Goal: Task Accomplishment & Management: Manage account settings

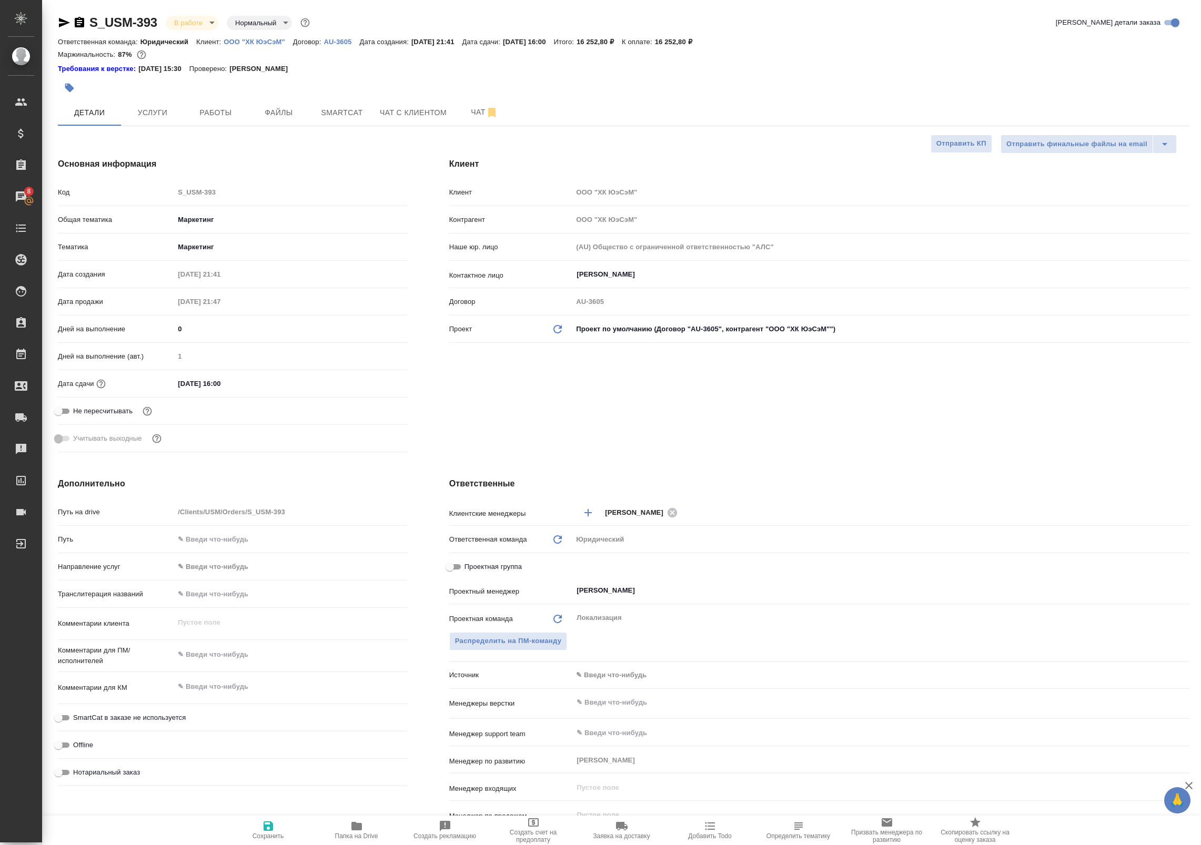
select select "RU"
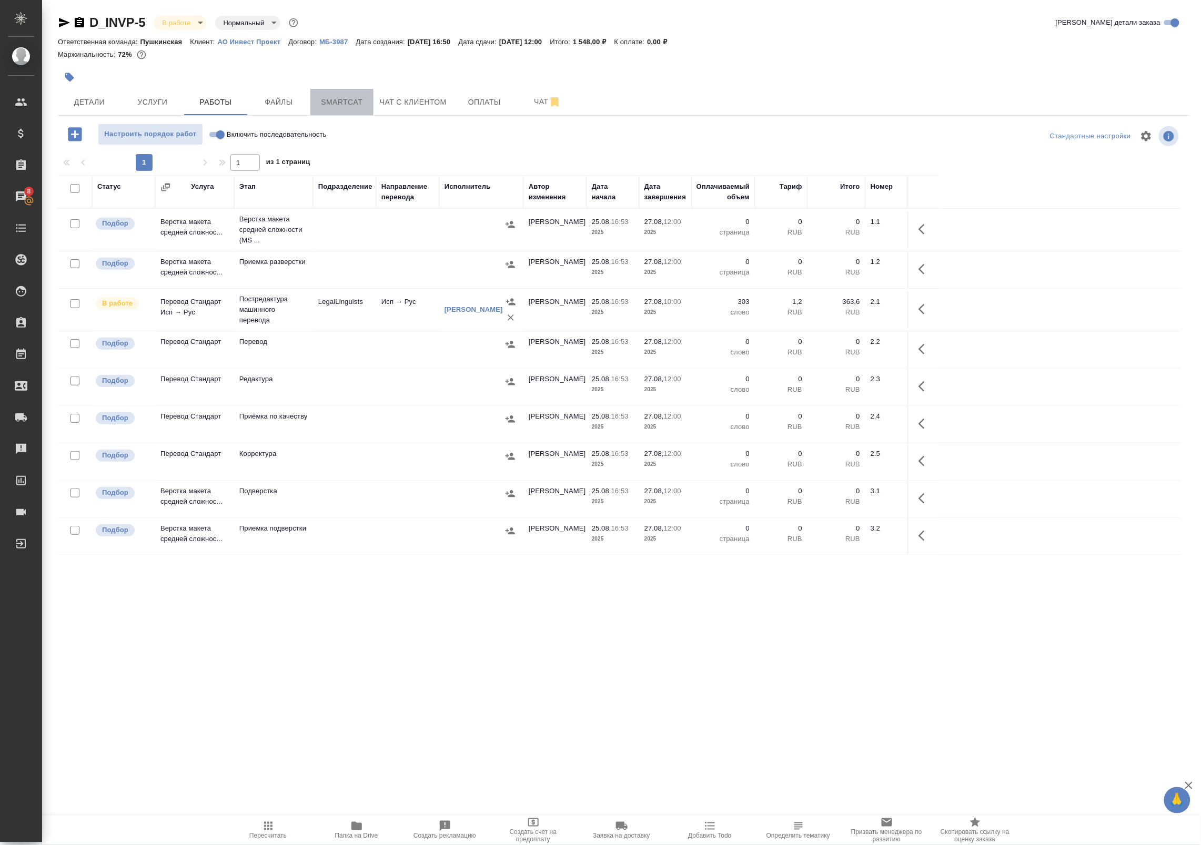
click at [325, 101] on span "Smartcat" at bounding box center [342, 102] width 50 height 13
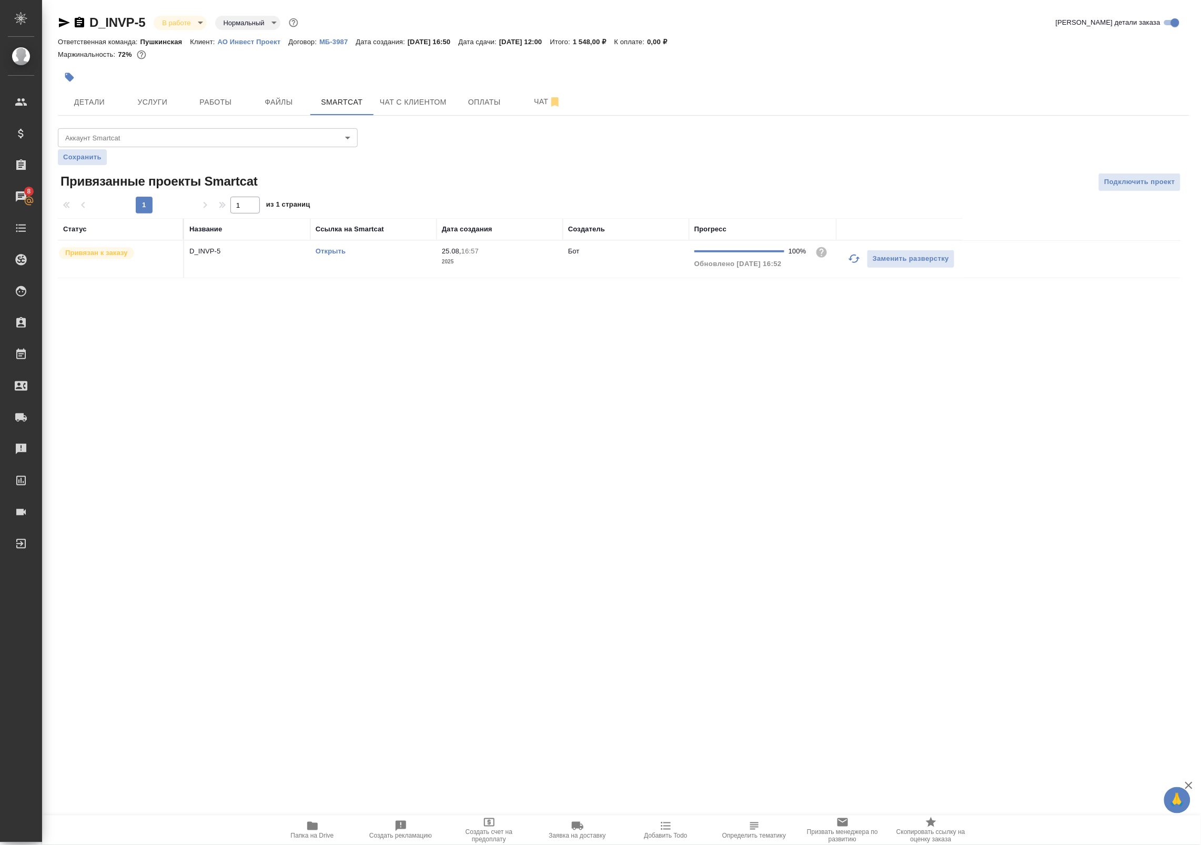
click at [851, 257] on icon "button" at bounding box center [854, 259] width 12 height 8
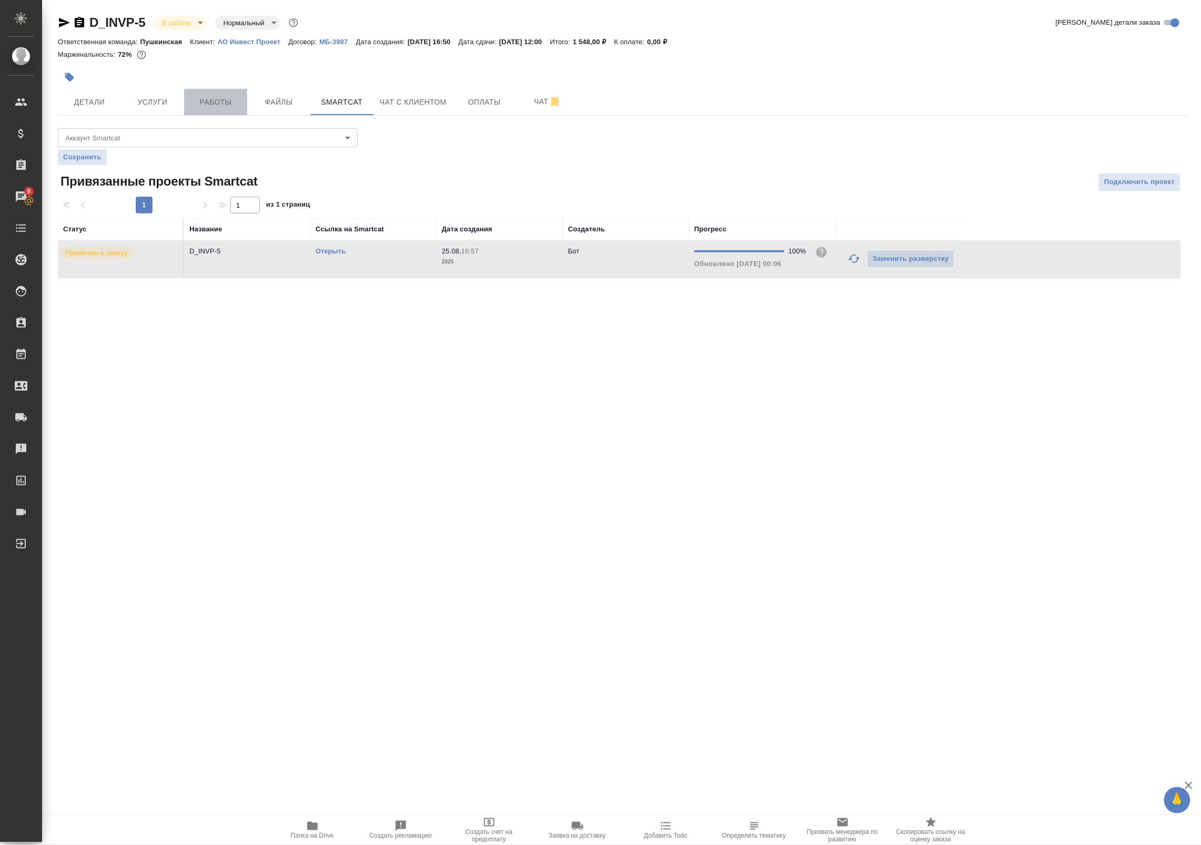
click at [206, 96] on span "Работы" at bounding box center [215, 102] width 50 height 13
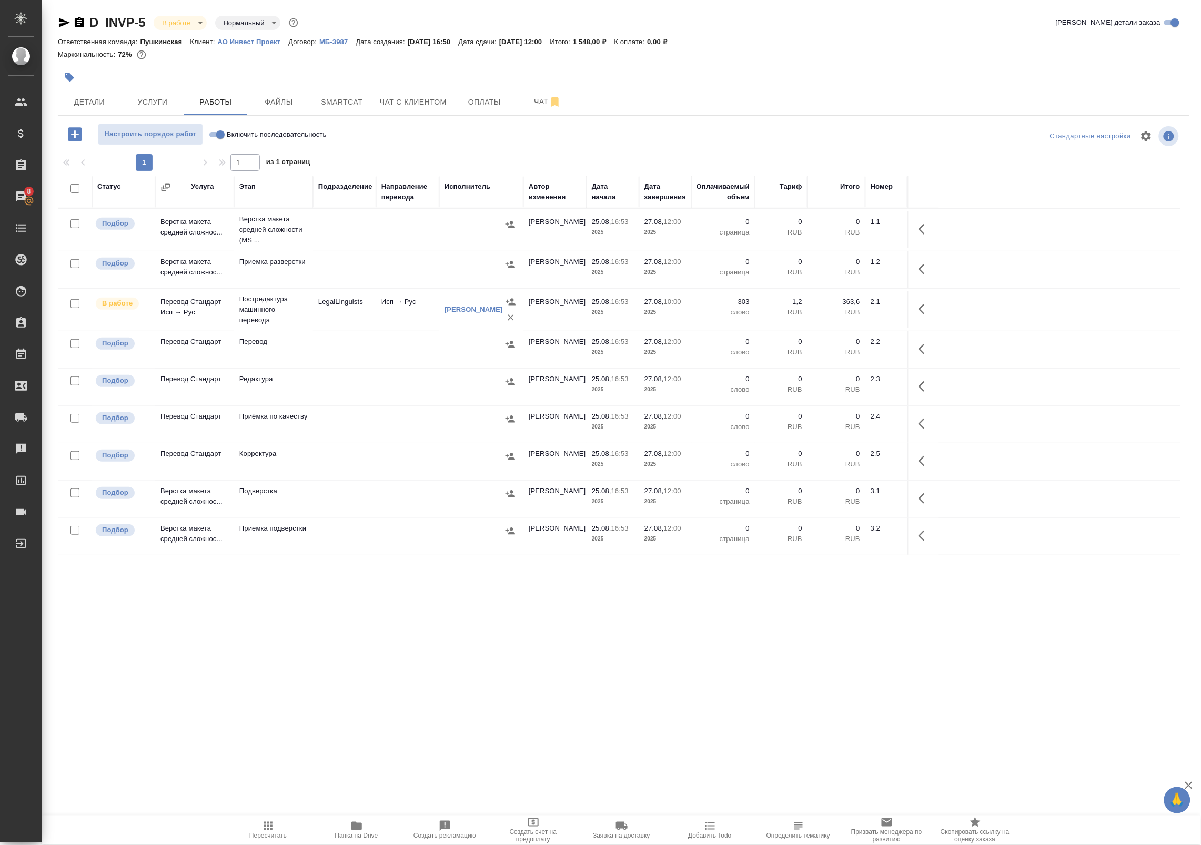
click at [311, 320] on td "Постредактура машинного перевода" at bounding box center [273, 310] width 79 height 42
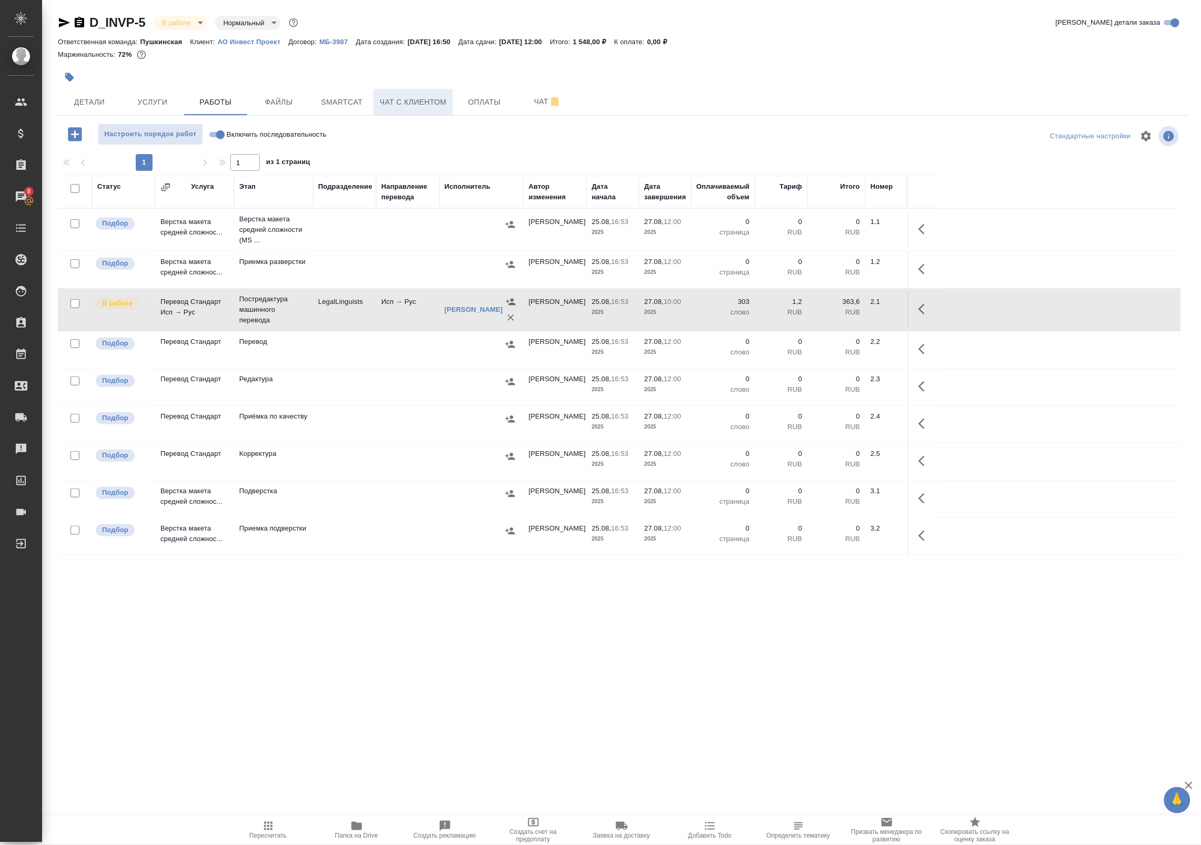
click at [432, 103] on span "Чат с клиентом" at bounding box center [413, 102] width 67 height 13
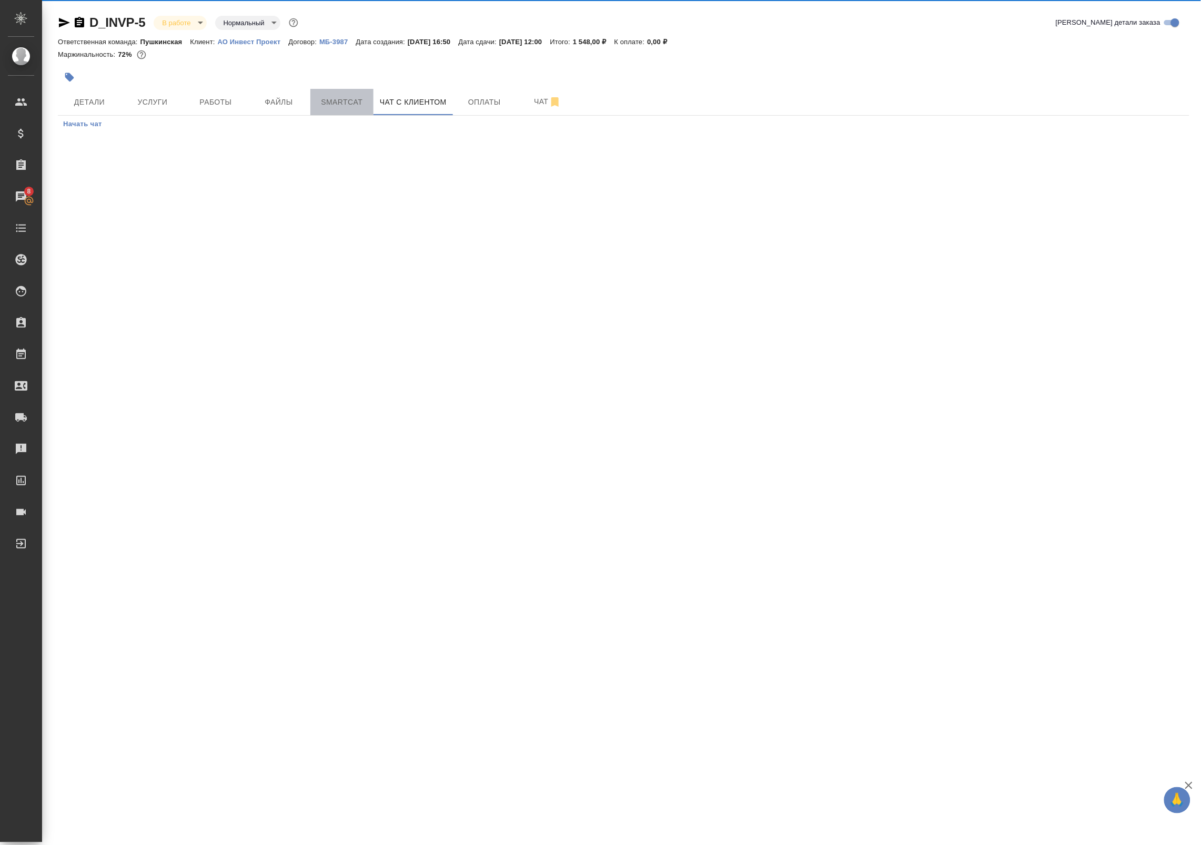
click at [359, 102] on span "Smartcat" at bounding box center [342, 102] width 50 height 13
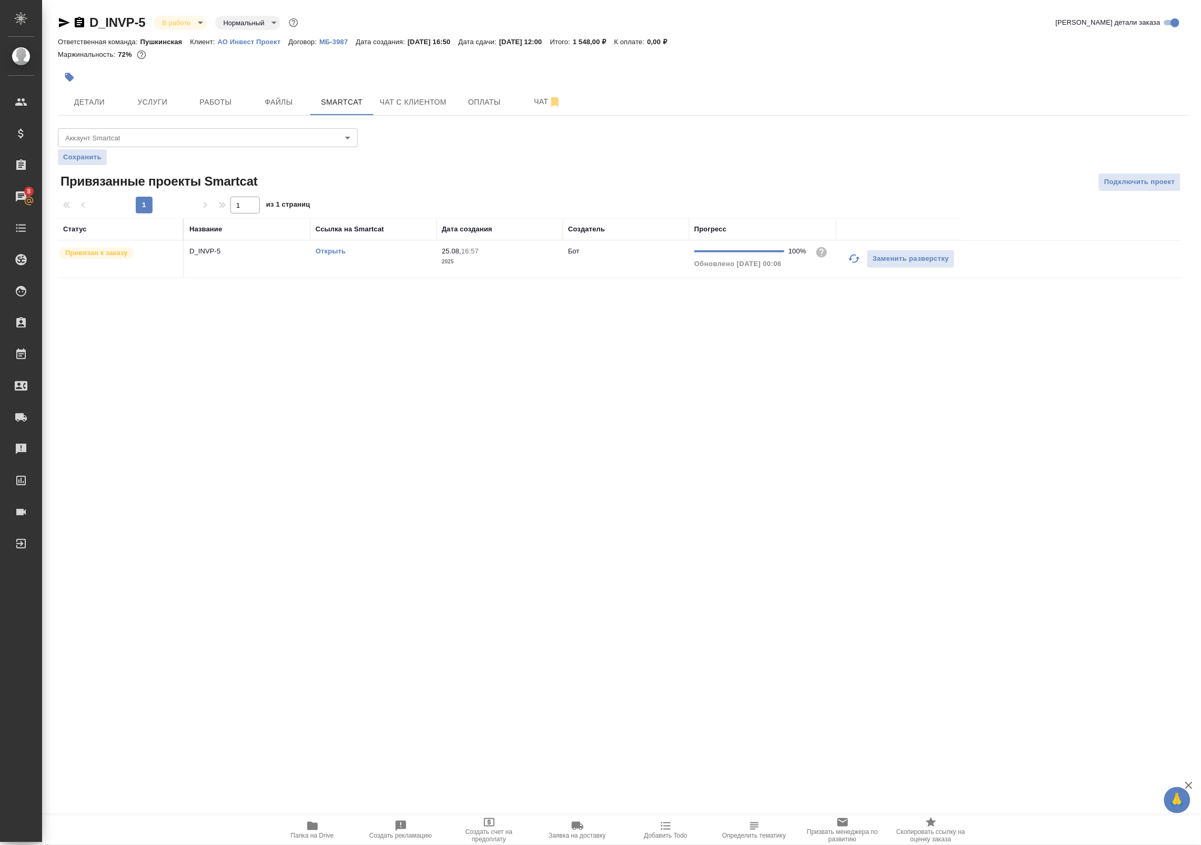
click at [332, 250] on link "Открыть" at bounding box center [331, 251] width 30 height 8
click at [195, 99] on span "Работы" at bounding box center [215, 102] width 50 height 13
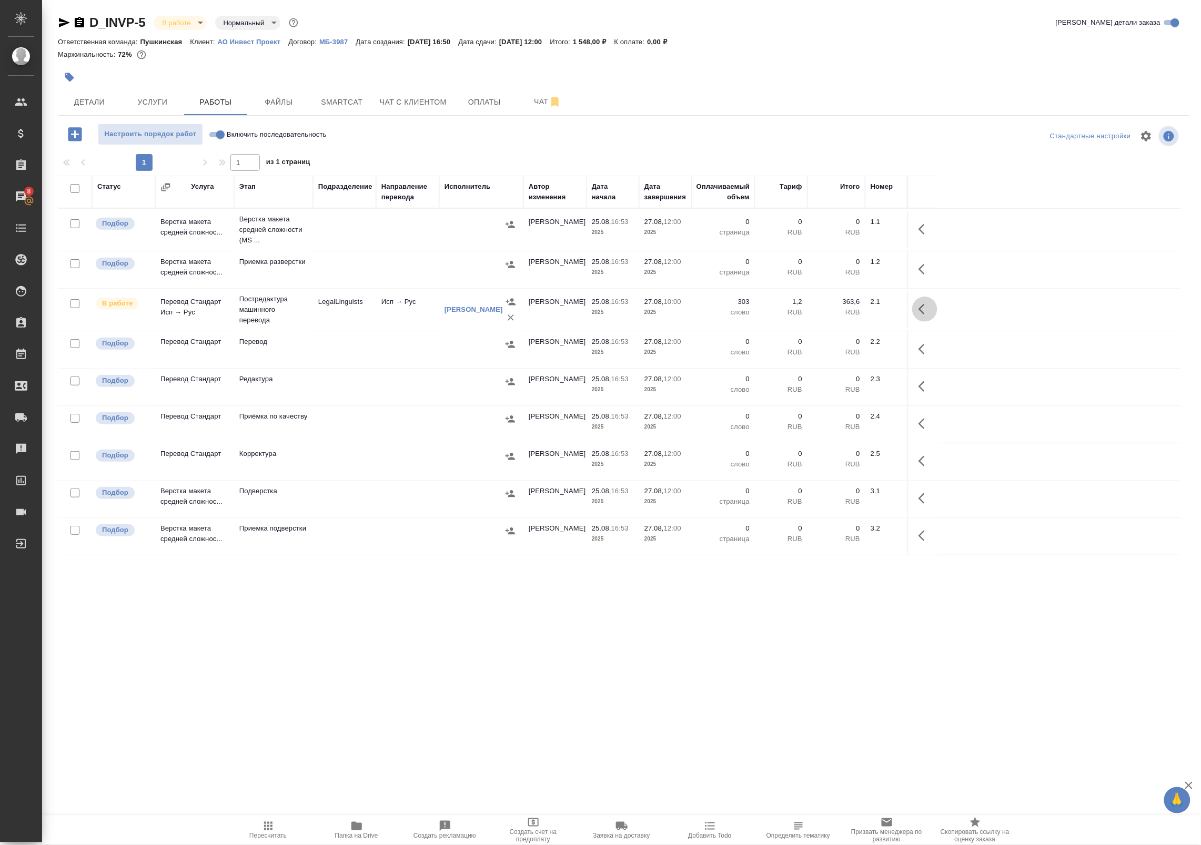
click at [921, 311] on icon "button" at bounding box center [921, 309] width 6 height 11
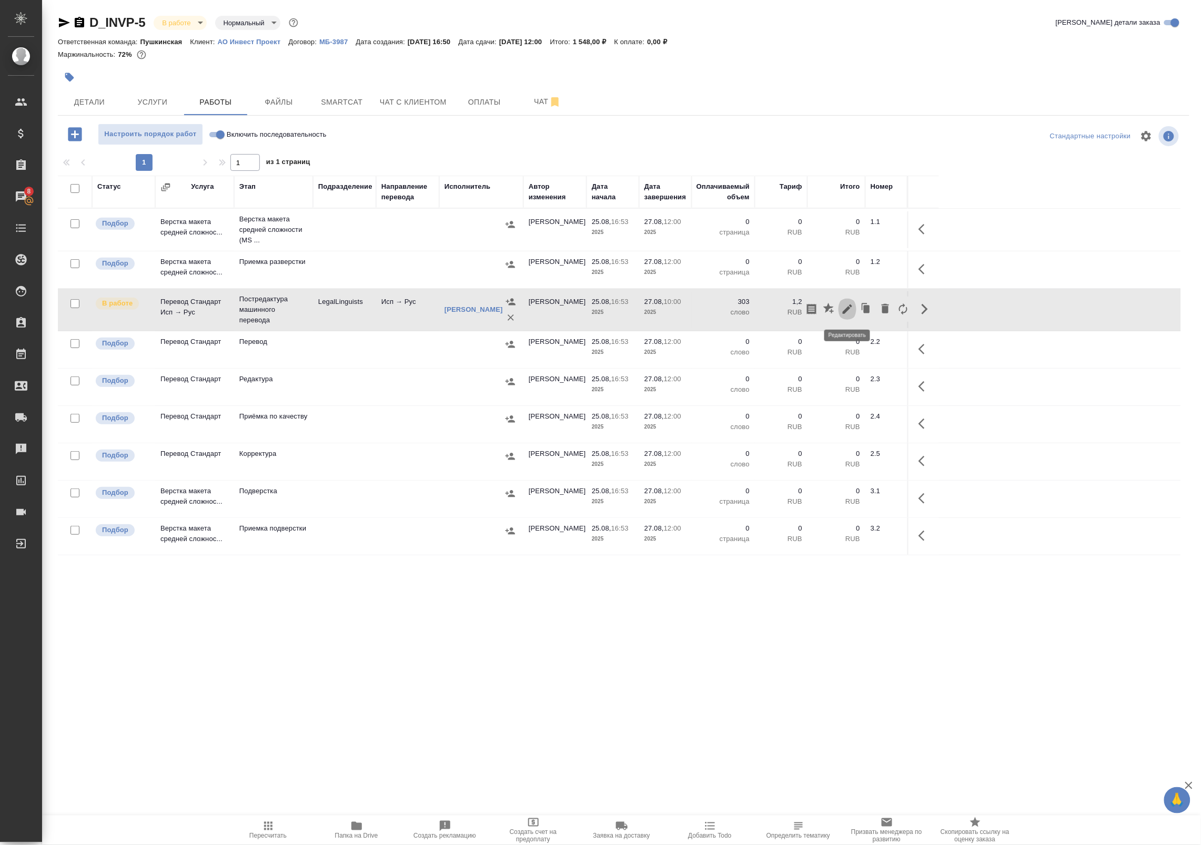
click at [855, 313] on button "button" at bounding box center [847, 309] width 18 height 25
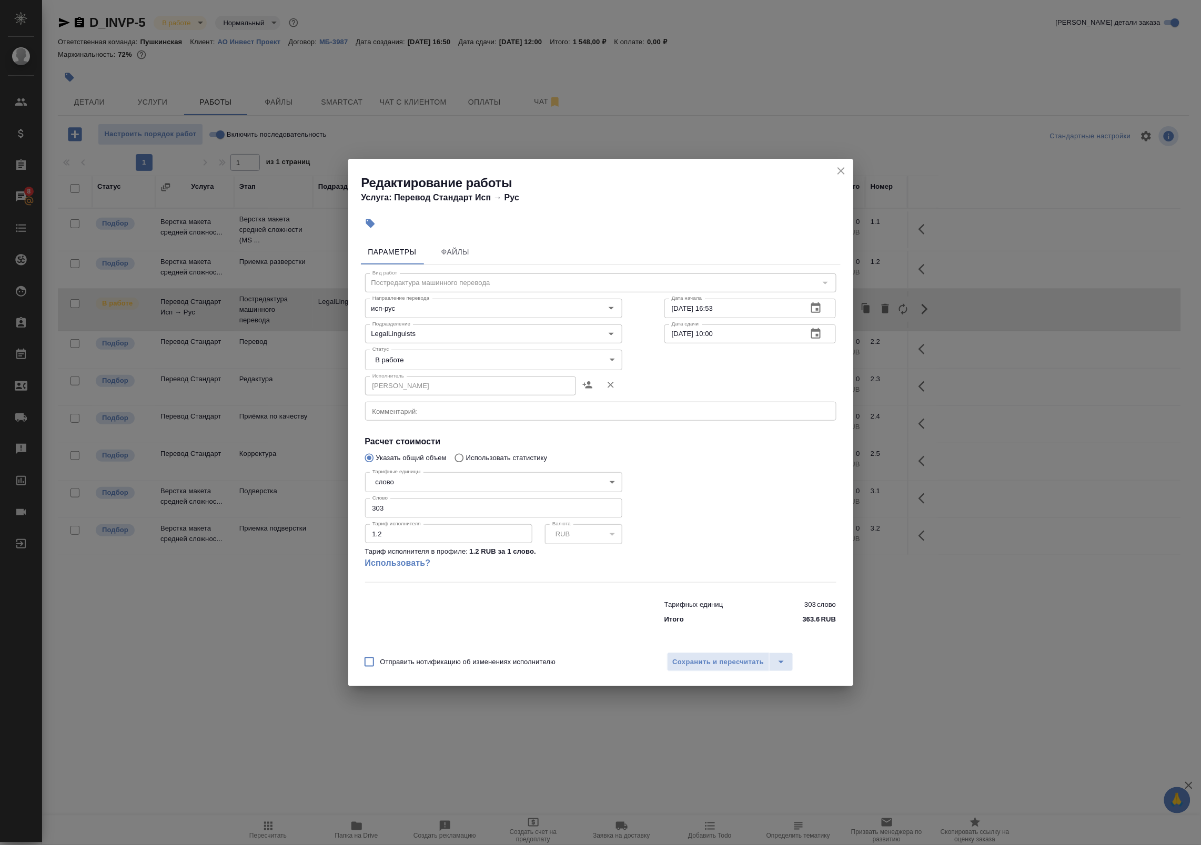
click at [840, 171] on icon "close" at bounding box center [840, 170] width 7 height 7
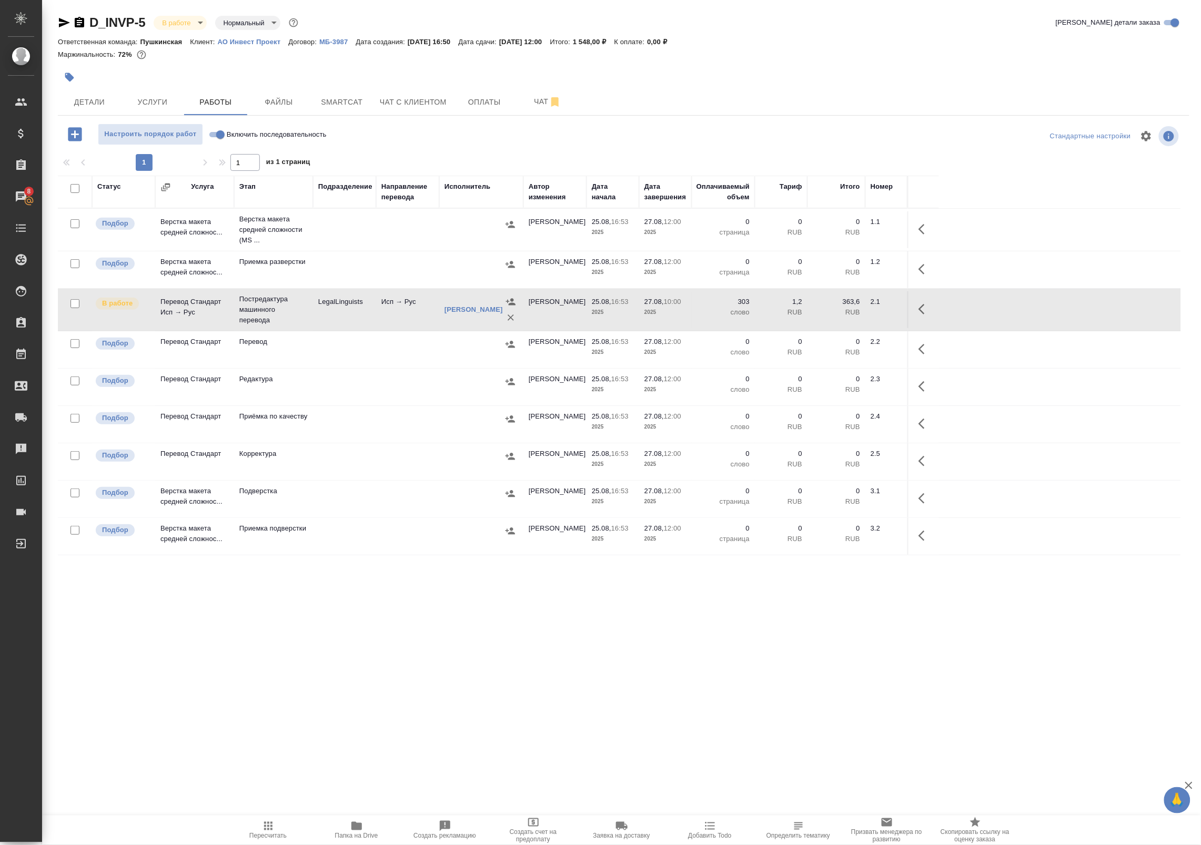
click at [372, 832] on span "Папка на Drive" at bounding box center [357, 830] width 76 height 20
click at [456, 309] on link "Рогожникова Наталья Игоревна" at bounding box center [473, 310] width 58 height 8
click at [919, 312] on icon "button" at bounding box center [924, 309] width 13 height 13
click at [843, 313] on icon "button" at bounding box center [847, 309] width 9 height 9
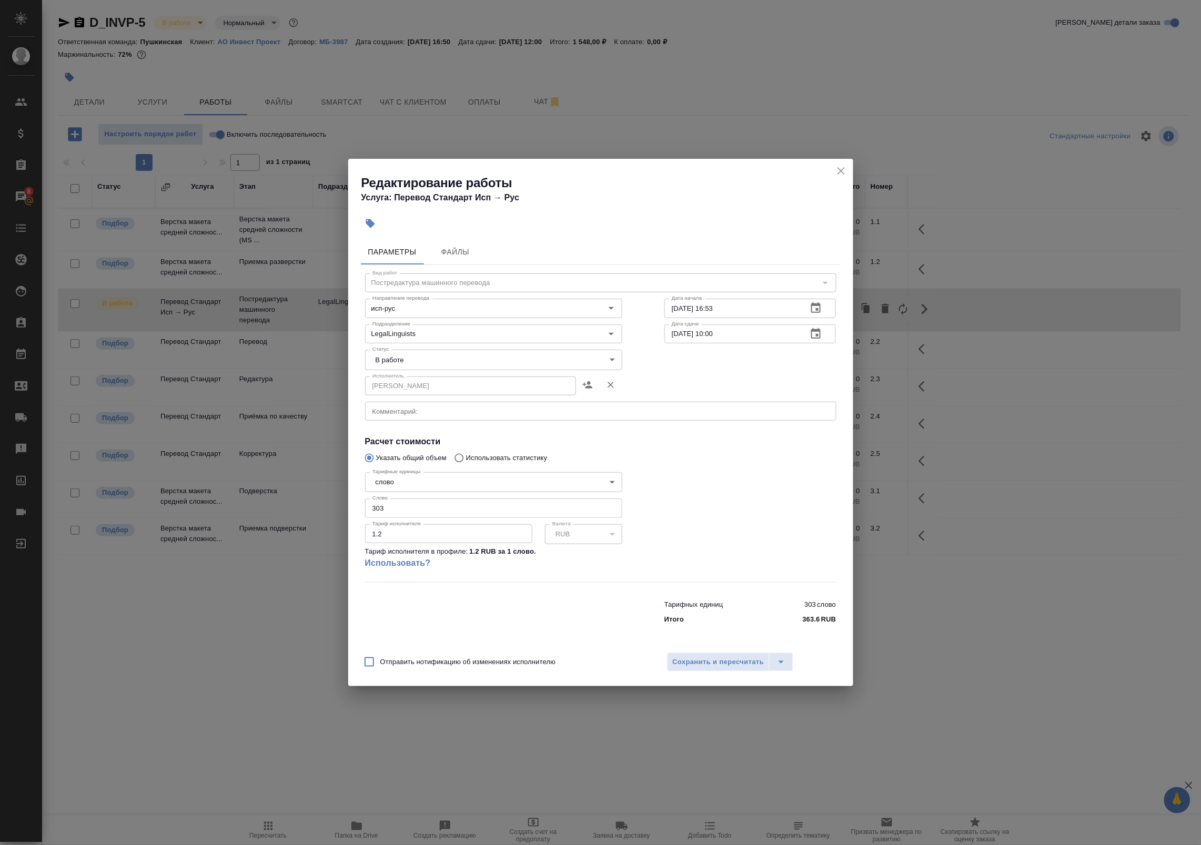
click at [432, 366] on body "🙏 .cls-1 fill:#fff; AWATERA Badanyan Artak Клиенты Спецификации Заказы 8 Чаты T…" at bounding box center [600, 422] width 1201 height 845
click at [429, 382] on li "Выполнен" at bounding box center [493, 378] width 257 height 18
type input "completed"
click at [723, 663] on span "Сохранить и пересчитать" at bounding box center [719, 662] width 92 height 12
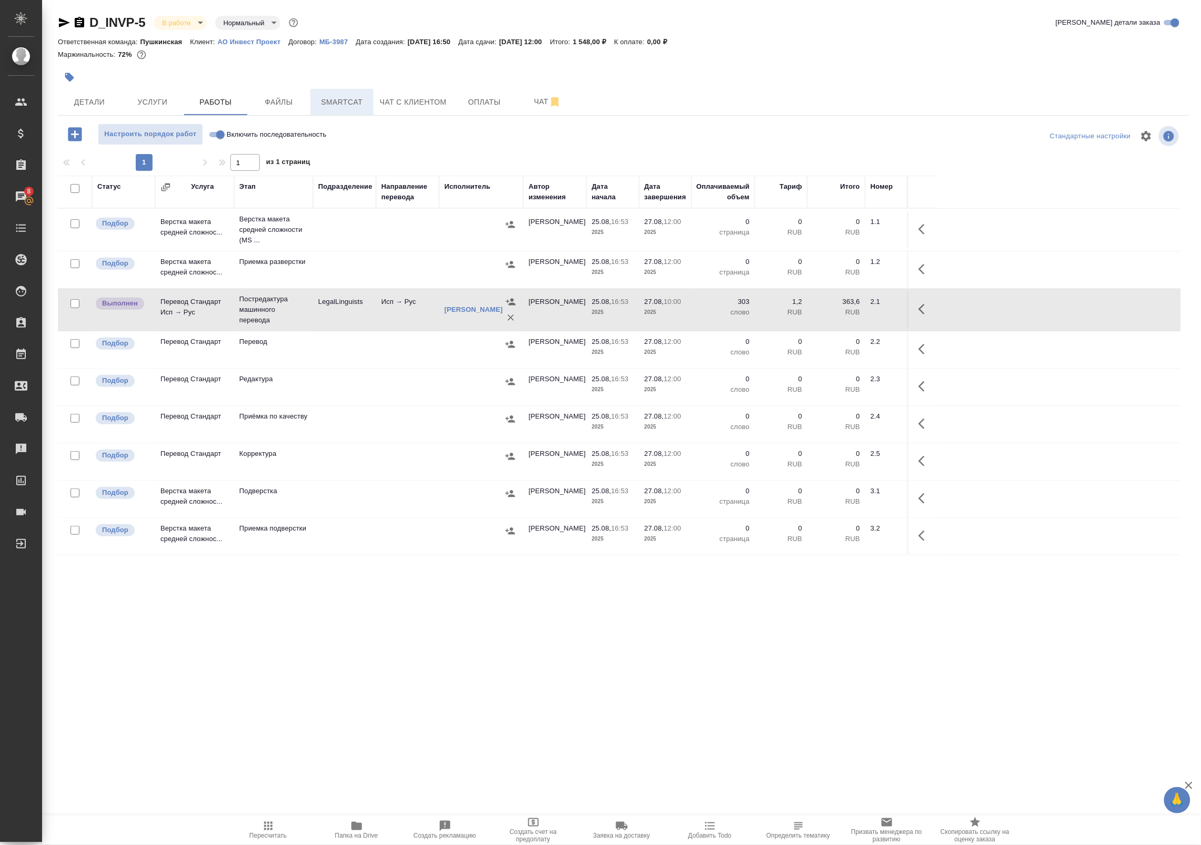
click at [360, 103] on span "Smartcat" at bounding box center [342, 102] width 50 height 13
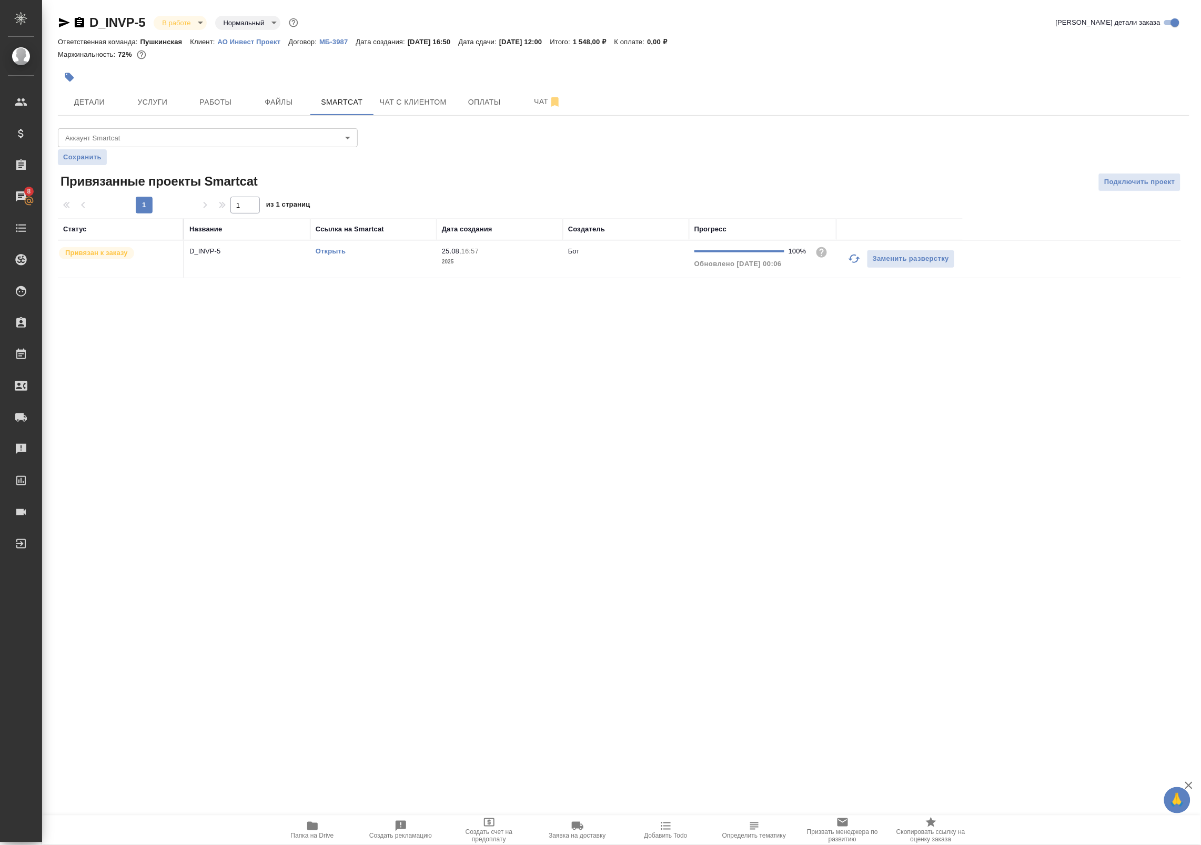
click at [616, 268] on td "Бот" at bounding box center [626, 259] width 126 height 37
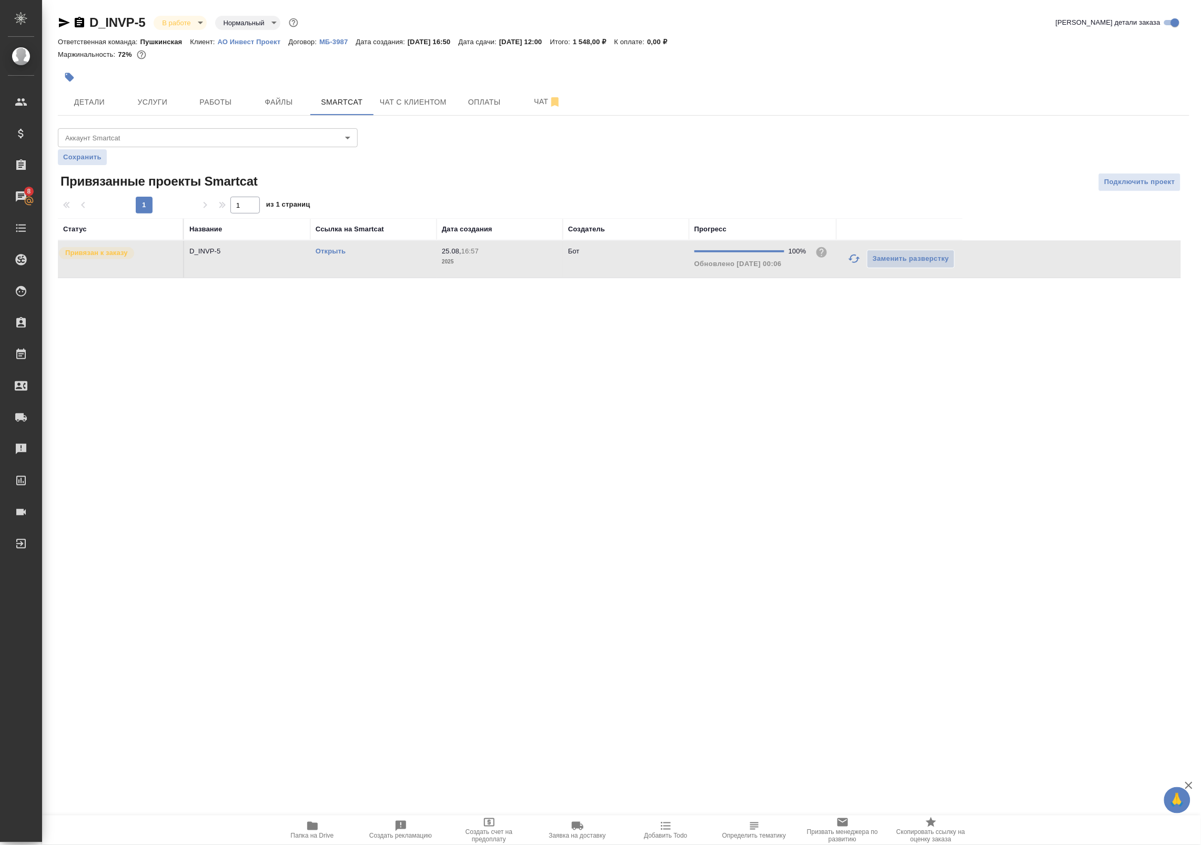
click at [616, 268] on td "Бот" at bounding box center [626, 259] width 126 height 37
click at [225, 107] on span "Работы" at bounding box center [215, 102] width 50 height 13
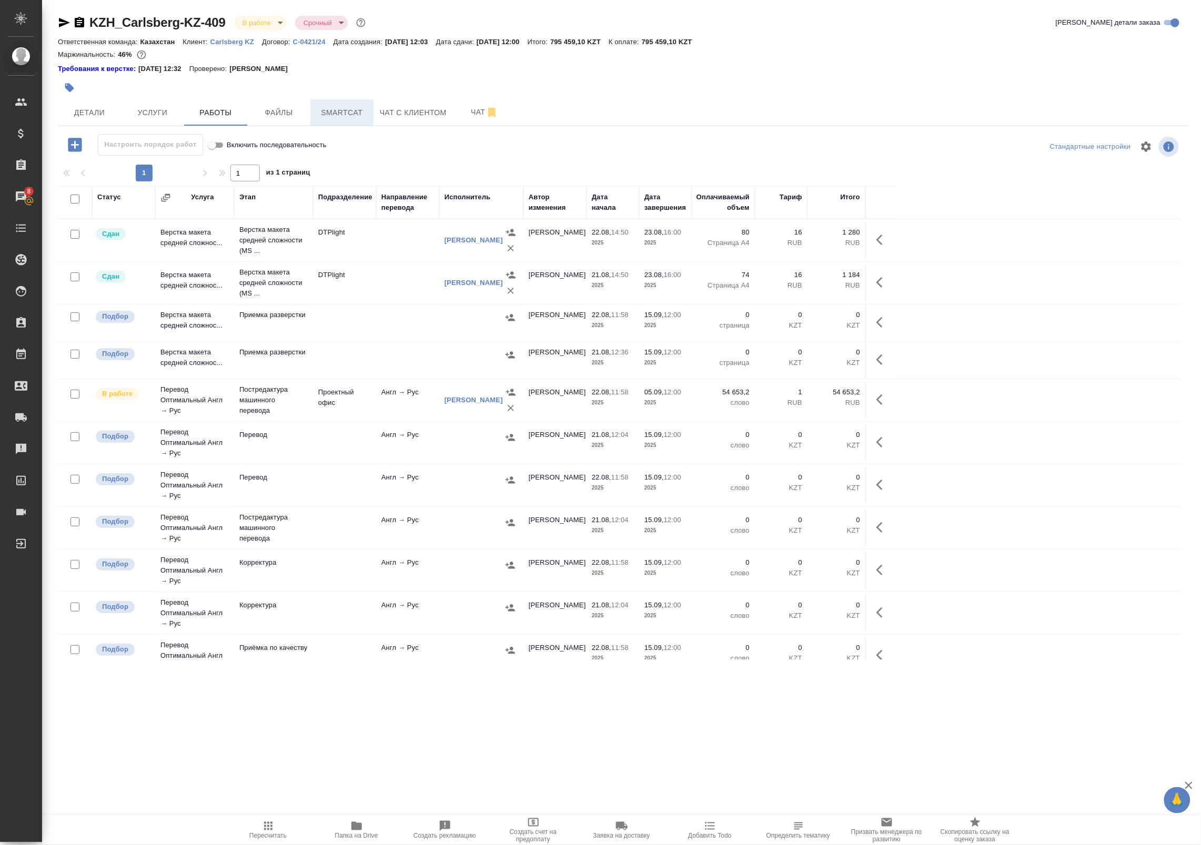
click at [346, 115] on span "Smartcat" at bounding box center [342, 112] width 50 height 13
click at [298, 110] on span "Файлы" at bounding box center [279, 112] width 50 height 13
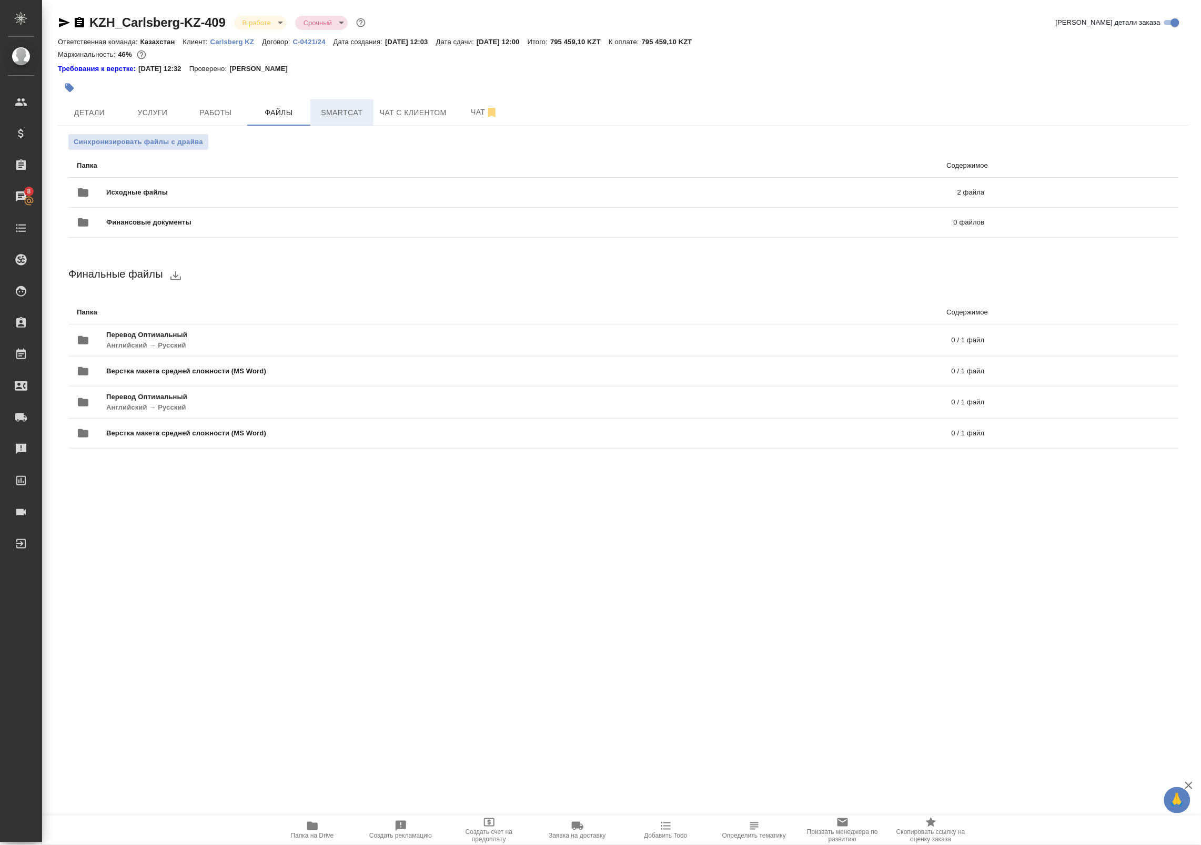
click at [341, 112] on span "Smartcat" at bounding box center [342, 112] width 50 height 13
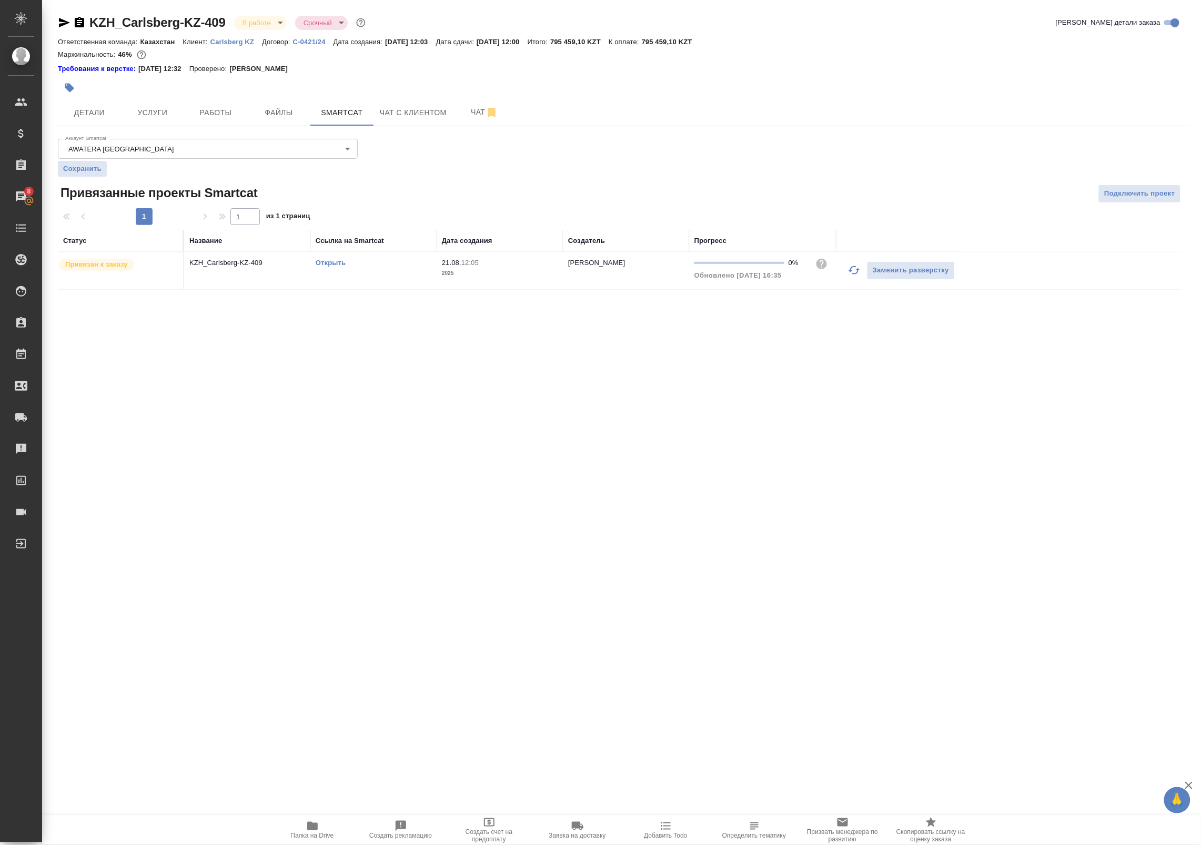
click at [855, 277] on icon "button" at bounding box center [854, 270] width 13 height 13
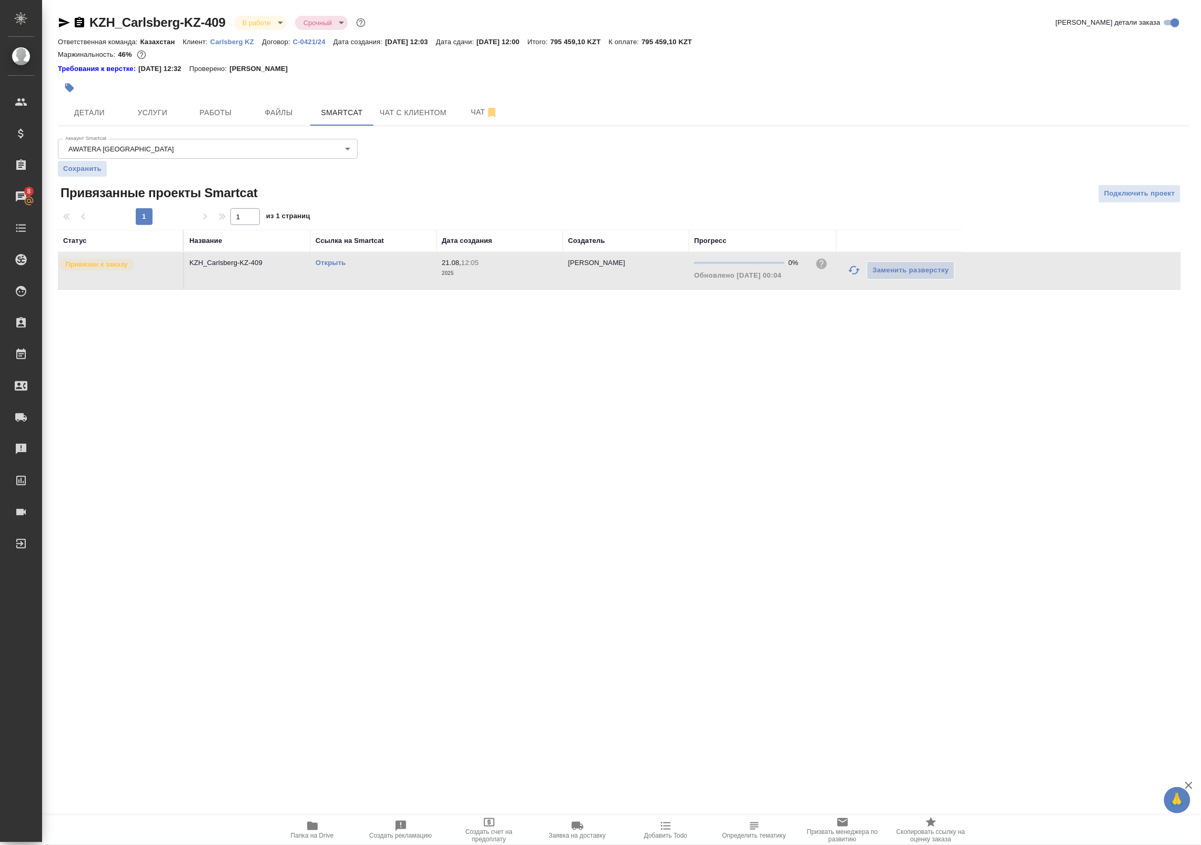
click at [214, 76] on div "KZH_Carlsberg-KZ-409 В работе inProgress Срочный urgent Кратко детали заказа От…" at bounding box center [623, 56] width 1131 height 85
drag, startPoint x: 214, startPoint y: 77, endPoint x: 216, endPoint y: 96, distance: 19.0
click at [216, 96] on div at bounding box center [435, 87] width 754 height 23
click at [208, 115] on span "Работы" at bounding box center [215, 112] width 50 height 13
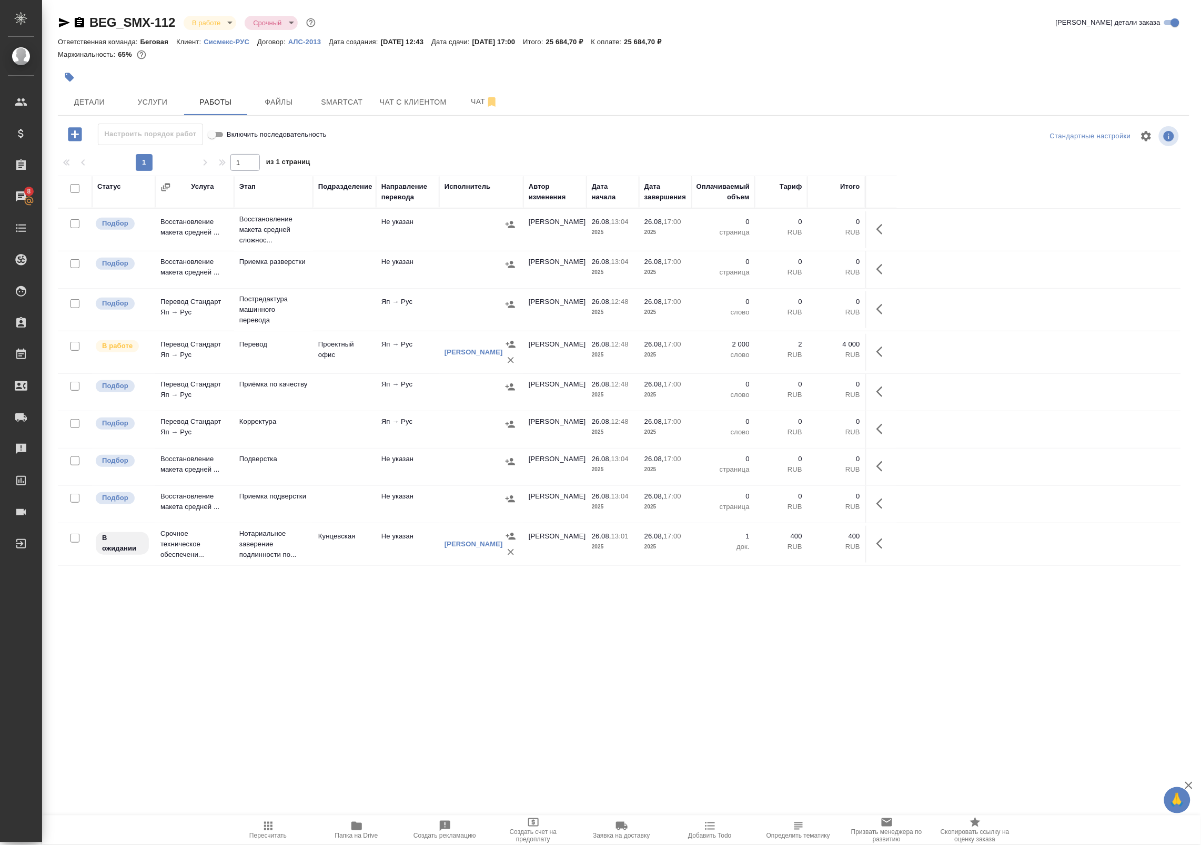
click at [333, 359] on td "Проектный офис" at bounding box center [344, 352] width 63 height 37
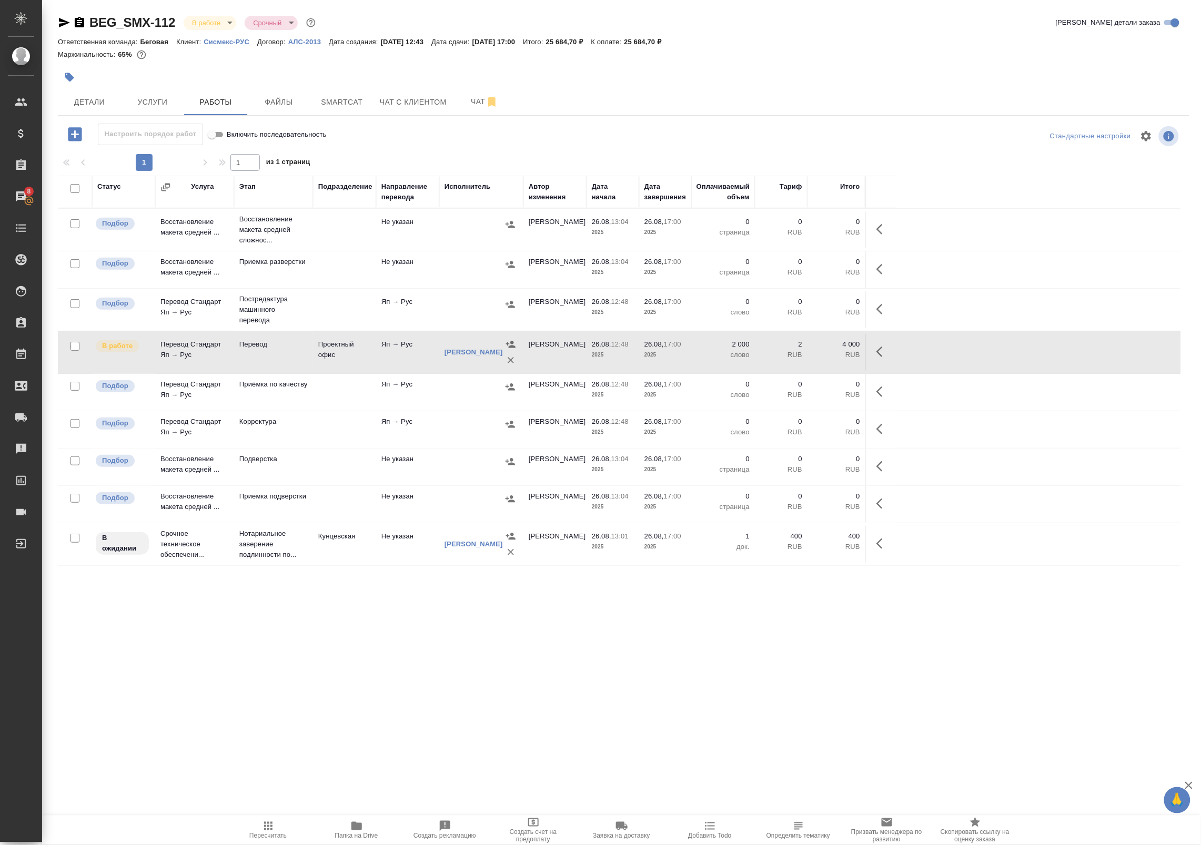
click at [342, 358] on td "Проектный офис" at bounding box center [344, 352] width 63 height 37
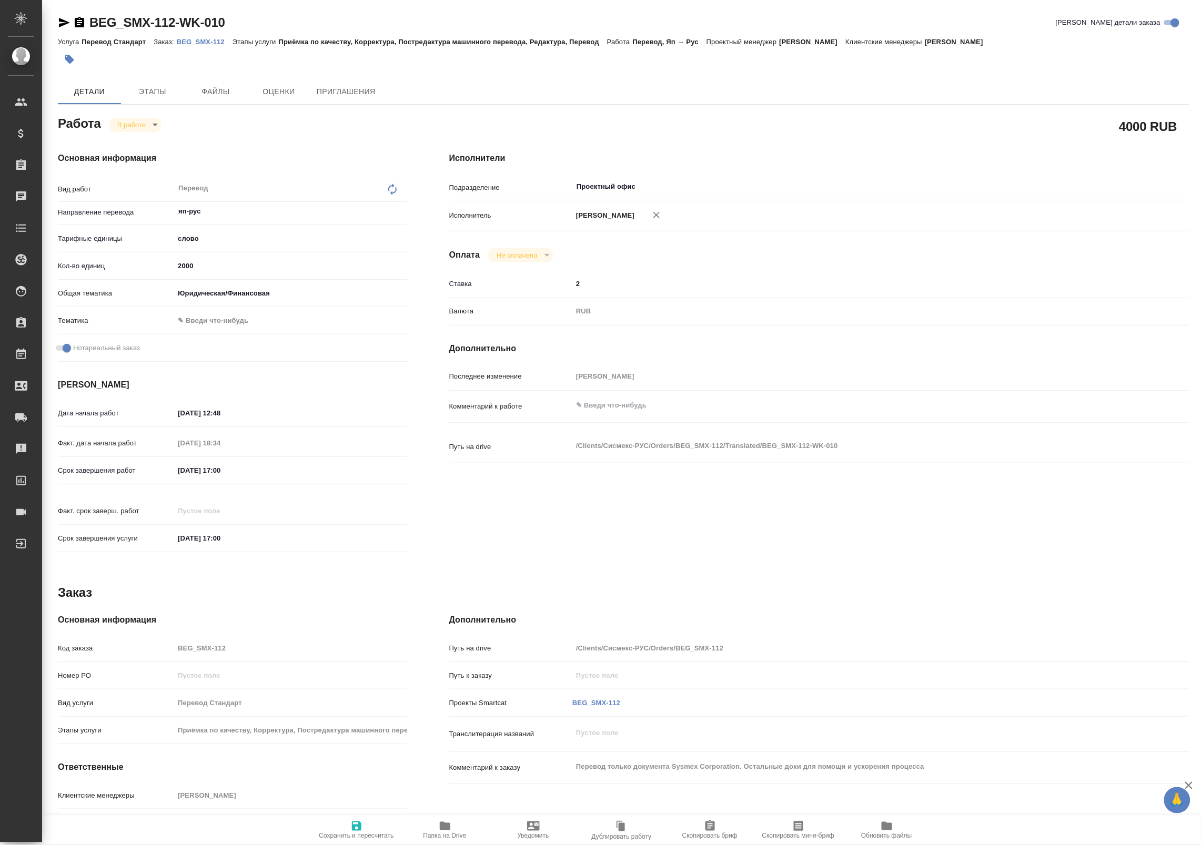
type textarea "x"
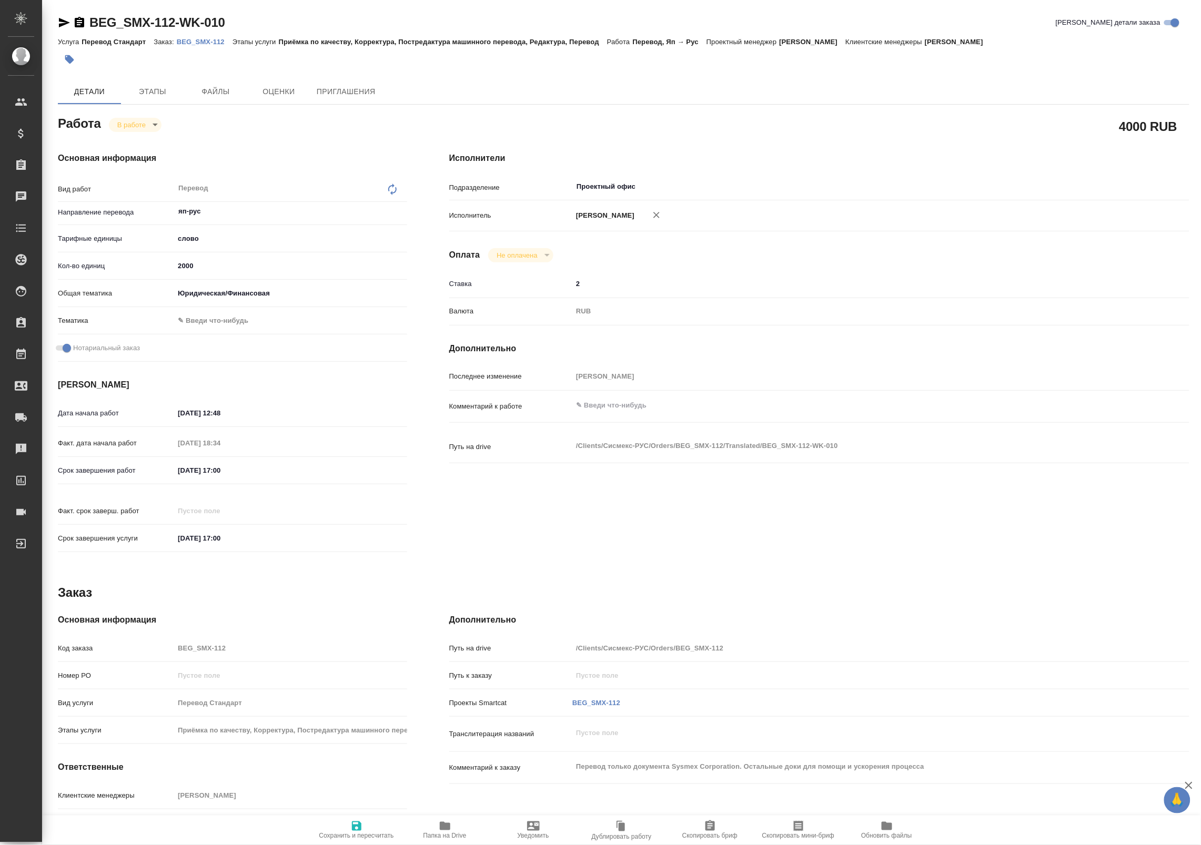
type textarea "x"
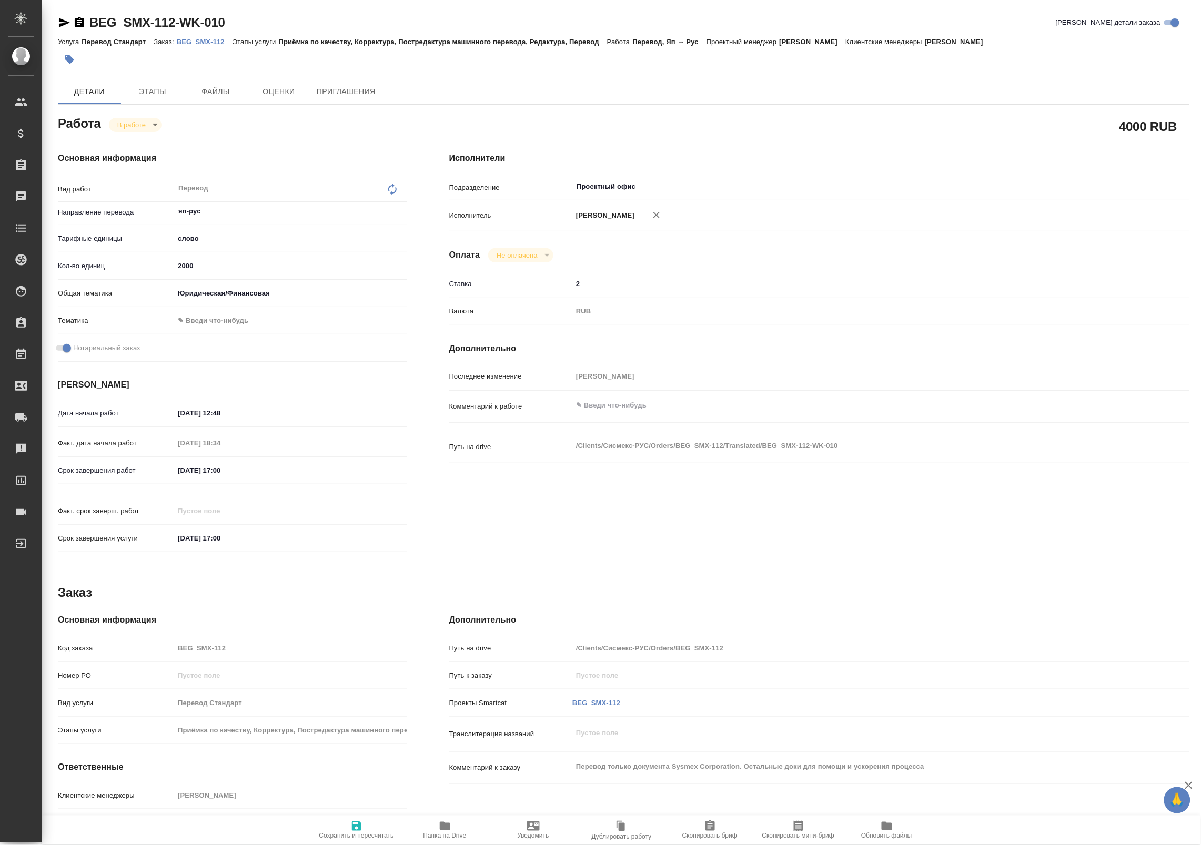
type textarea "x"
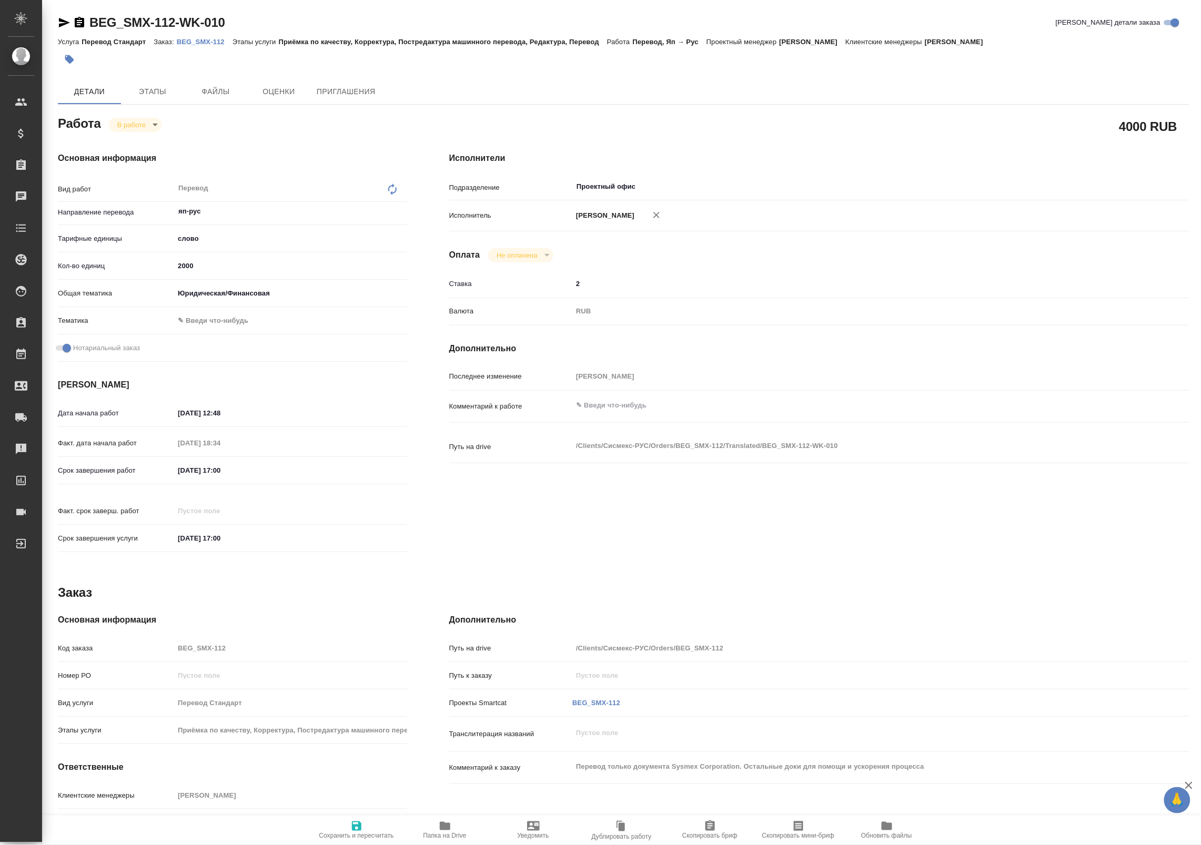
type textarea "x"
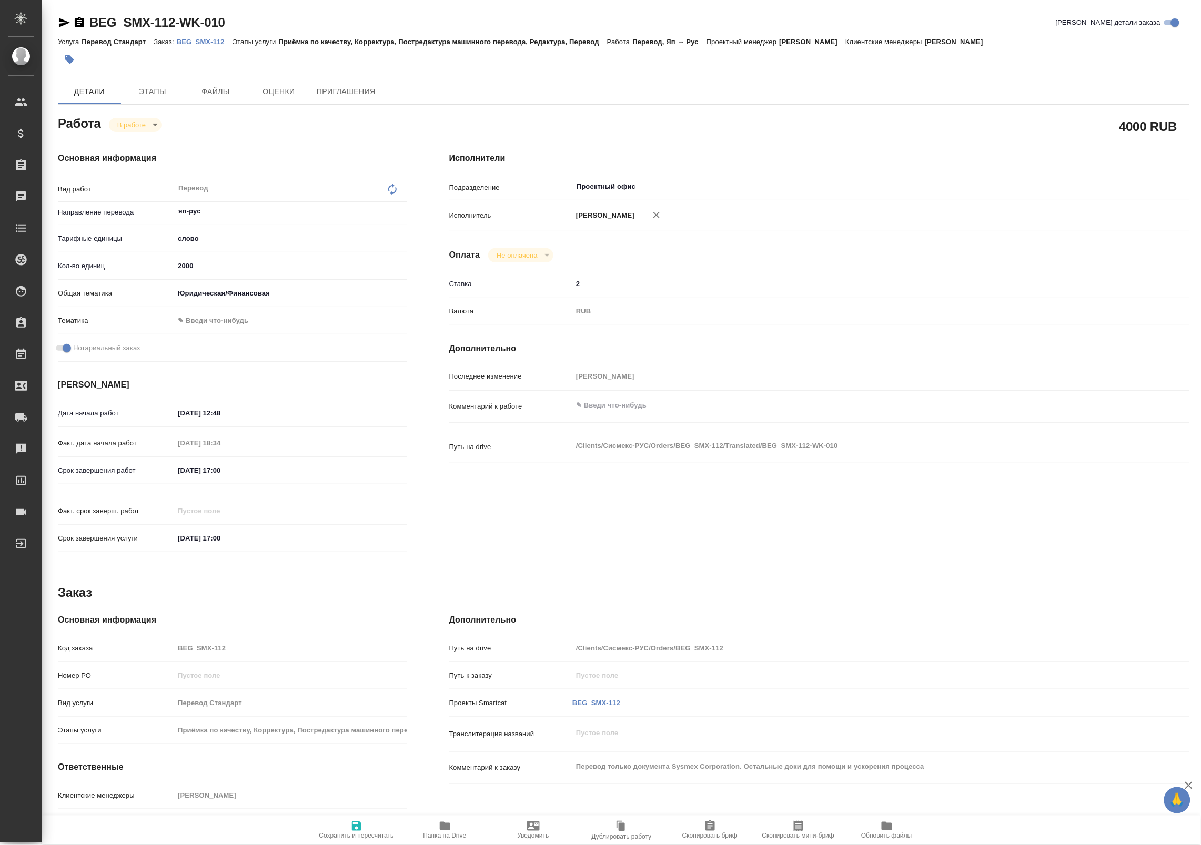
type textarea "x"
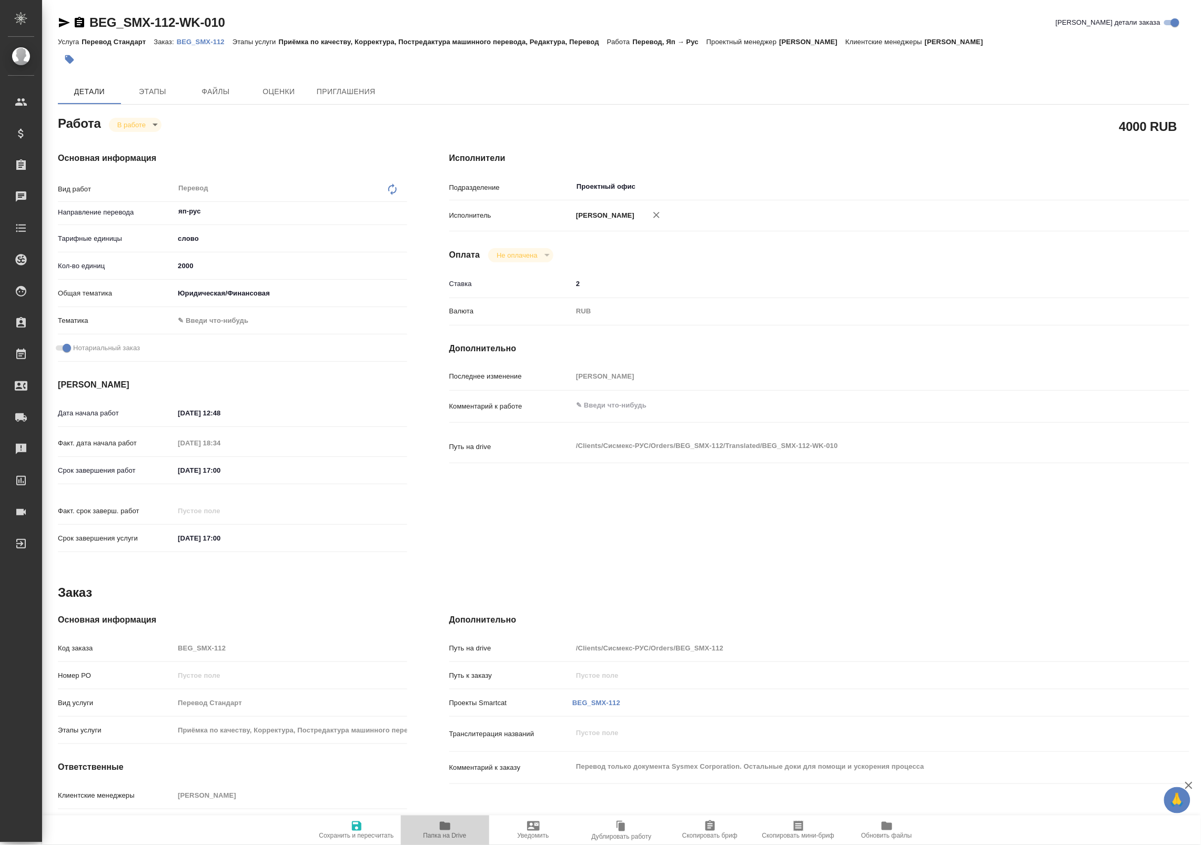
click at [445, 820] on icon "button" at bounding box center [445, 826] width 13 height 13
type textarea "x"
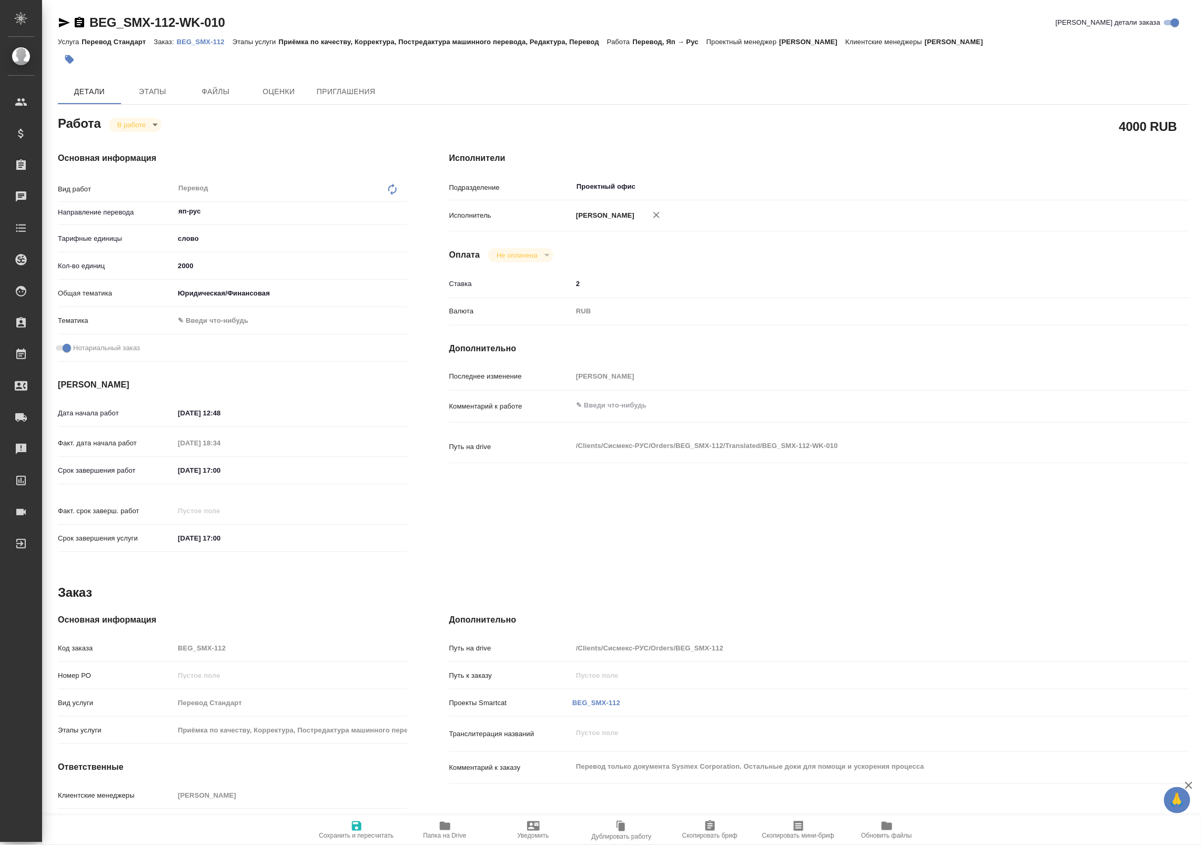
type textarea "x"
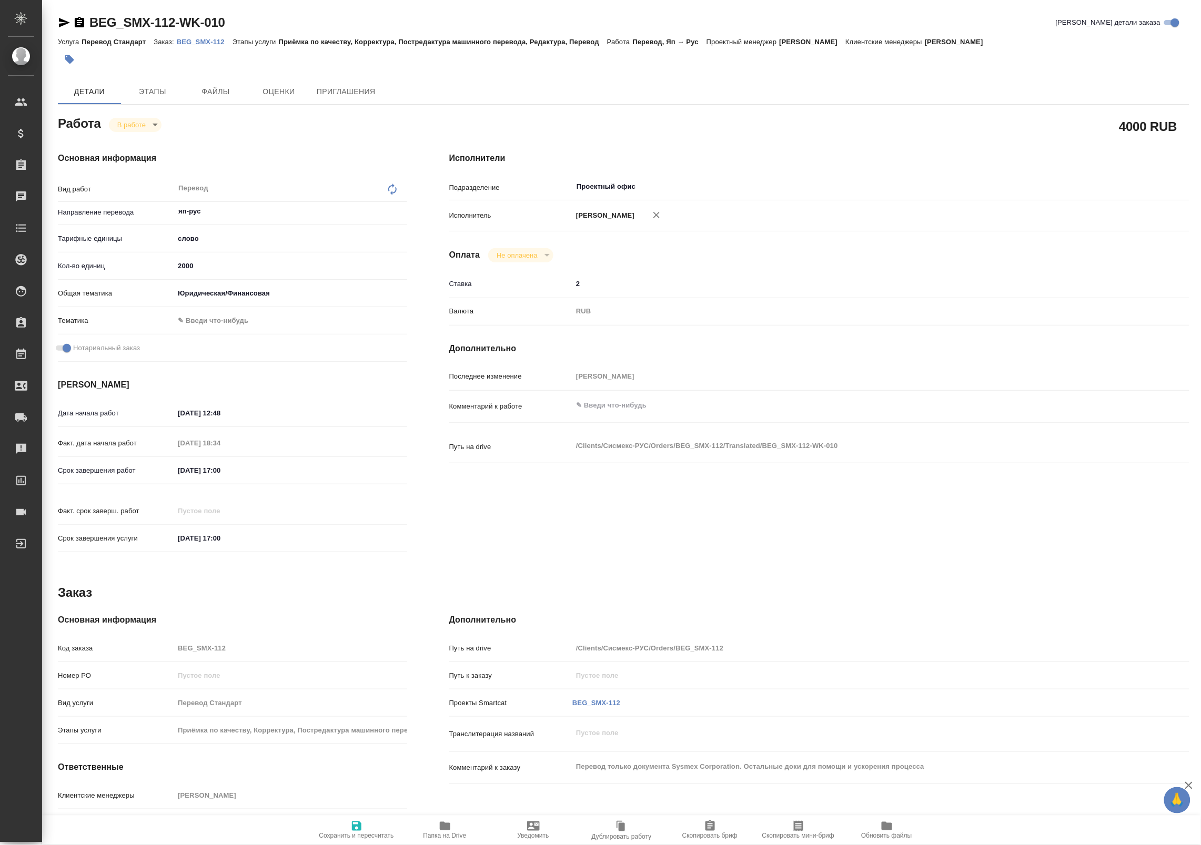
type textarea "x"
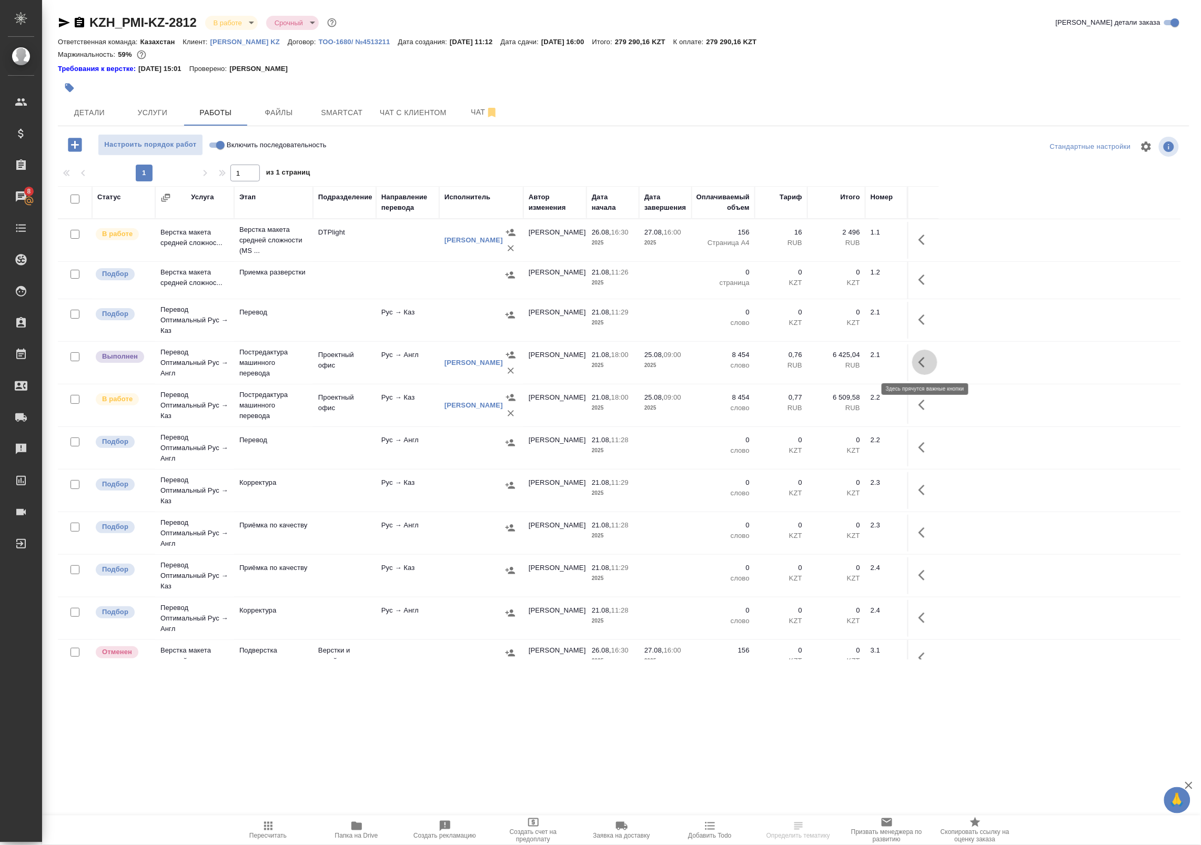
click at [921, 361] on icon "button" at bounding box center [921, 362] width 6 height 11
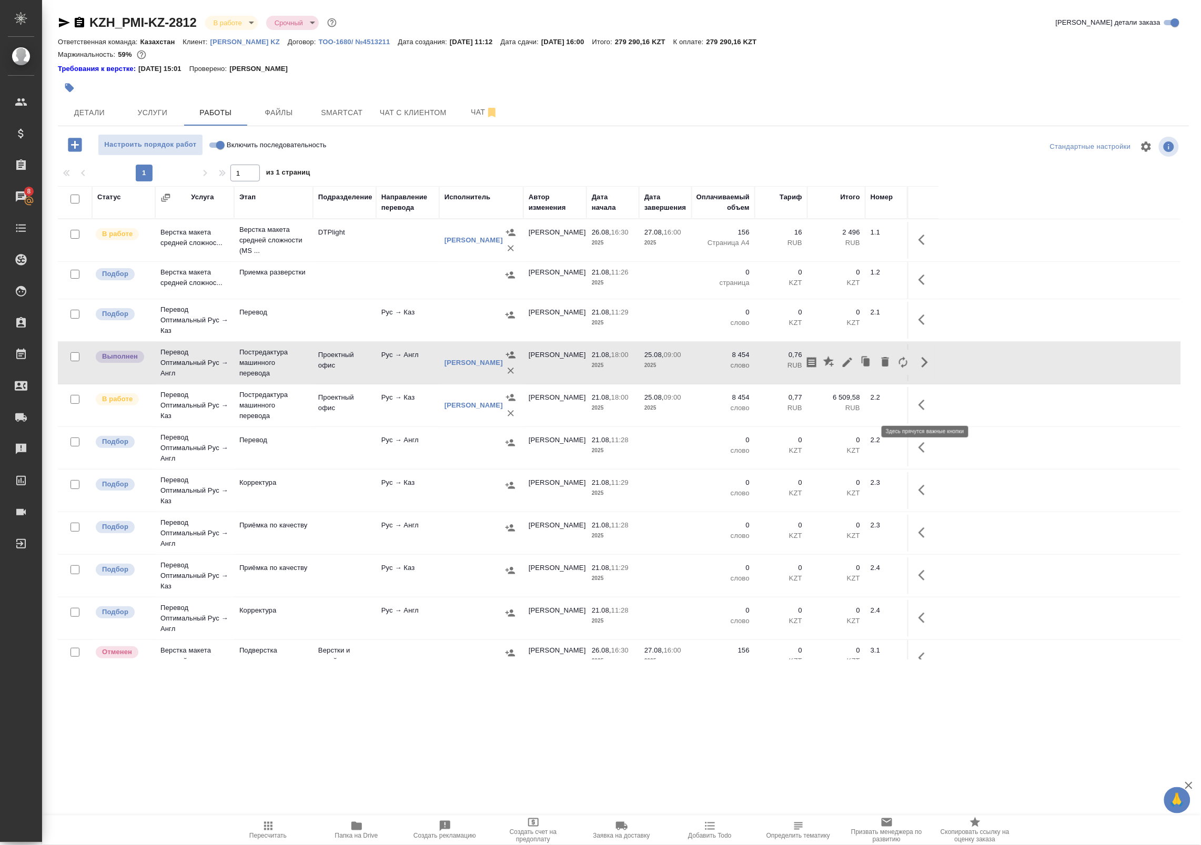
click at [926, 403] on icon "button" at bounding box center [924, 405] width 13 height 13
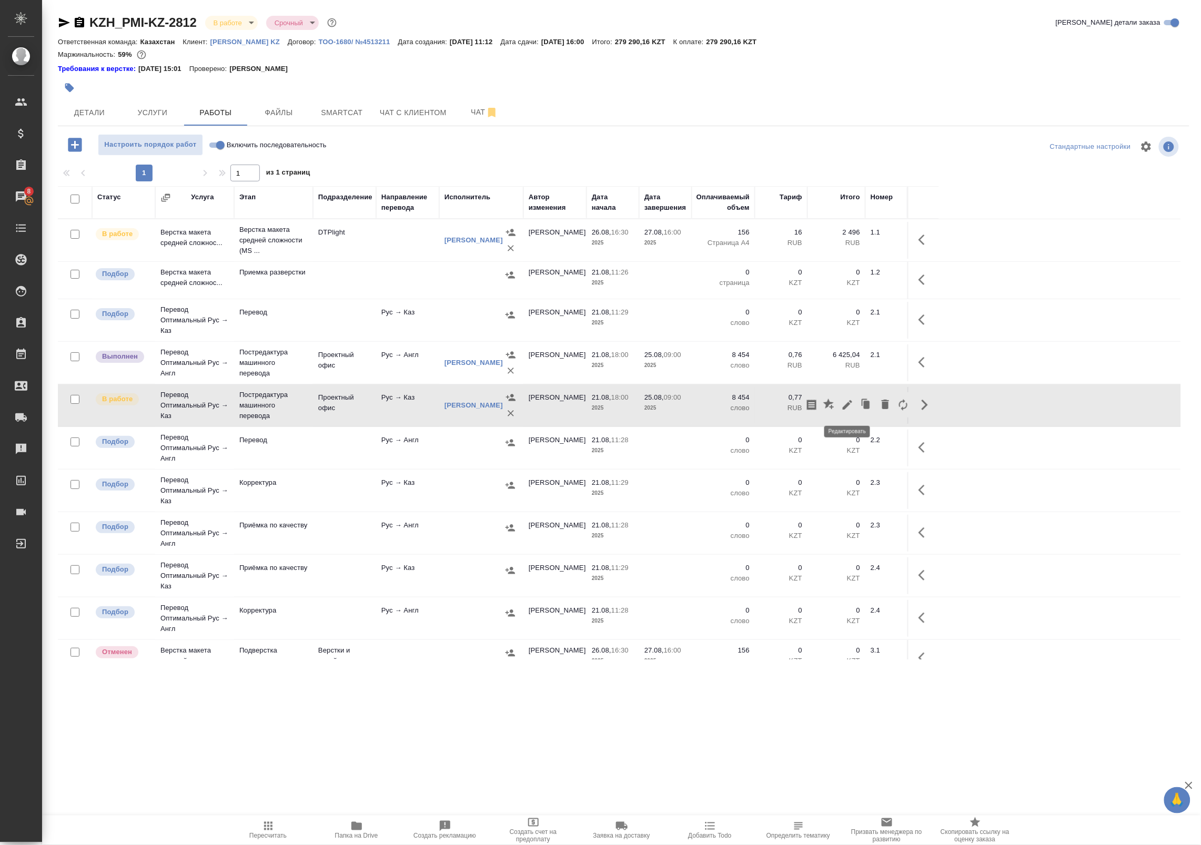
click at [847, 405] on icon "button" at bounding box center [847, 404] width 9 height 9
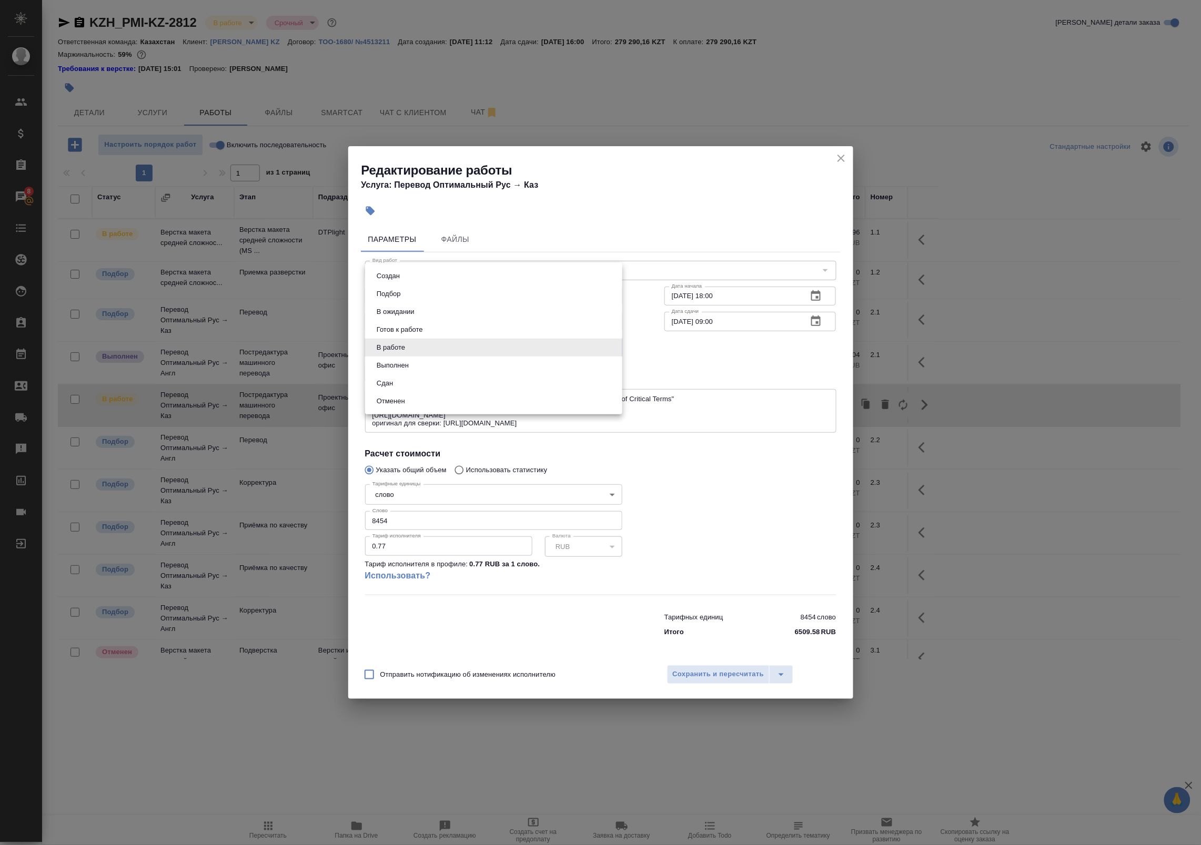
click at [419, 347] on body "🙏 .cls-1 fill:#fff; AWATERA Badanyan Artak Клиенты Спецификации Заказы 8 Чаты T…" at bounding box center [600, 422] width 1201 height 845
click at [416, 363] on li "Выполнен" at bounding box center [493, 366] width 257 height 18
type input "completed"
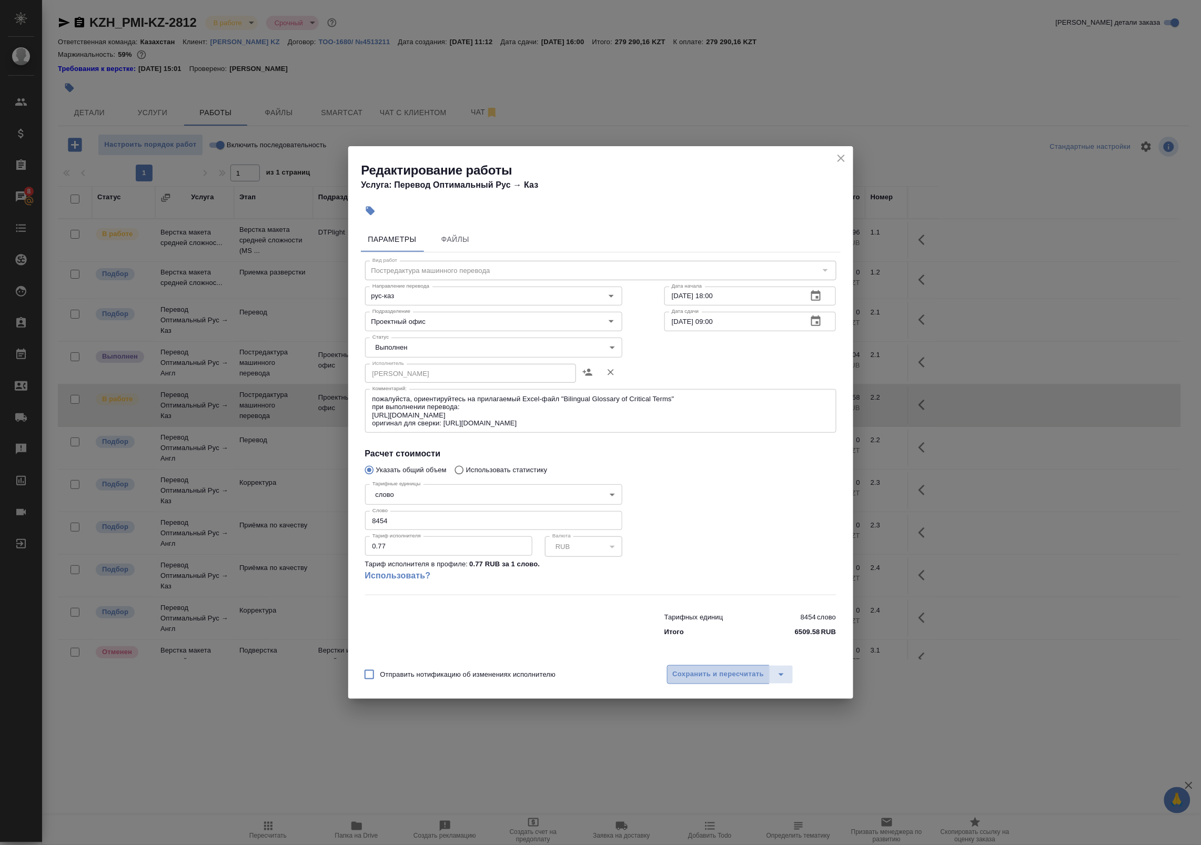
click at [734, 677] on span "Сохранить и пересчитать" at bounding box center [719, 674] width 92 height 12
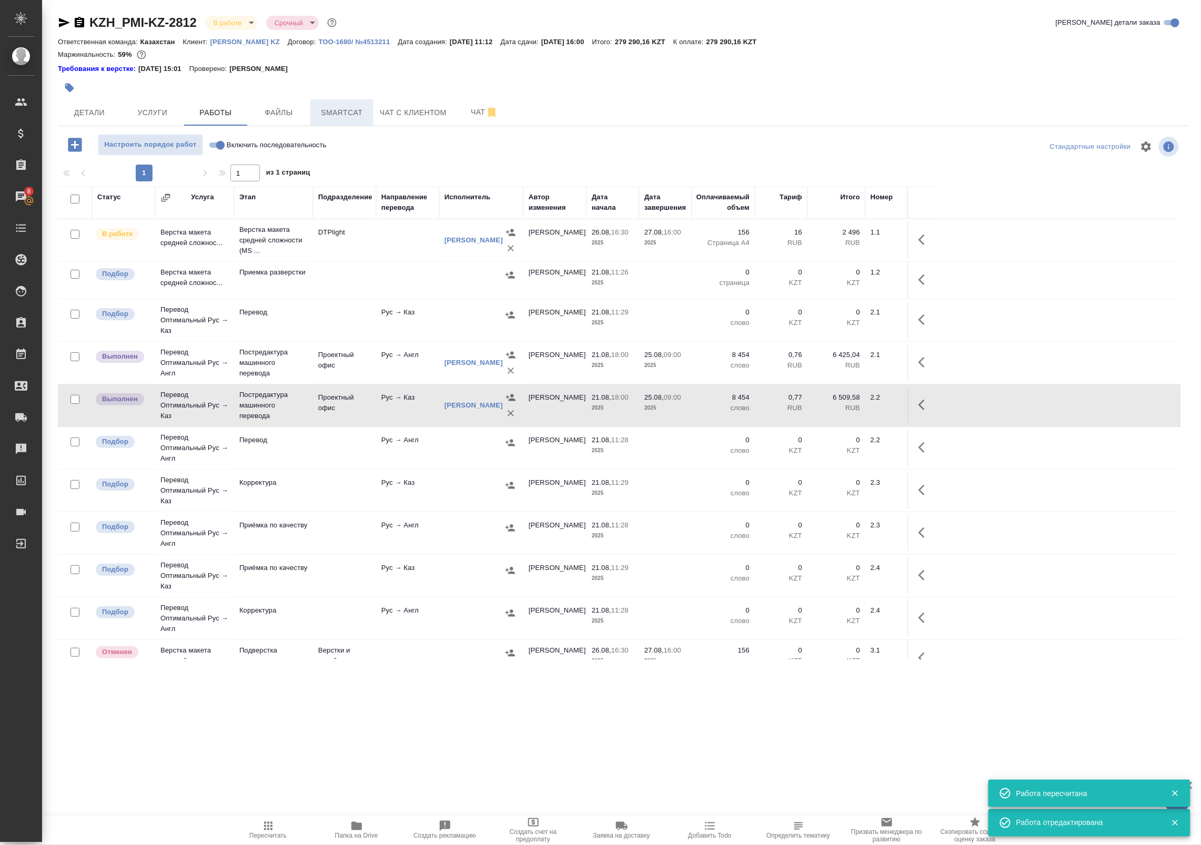
click at [340, 114] on span "Smartcat" at bounding box center [342, 112] width 50 height 13
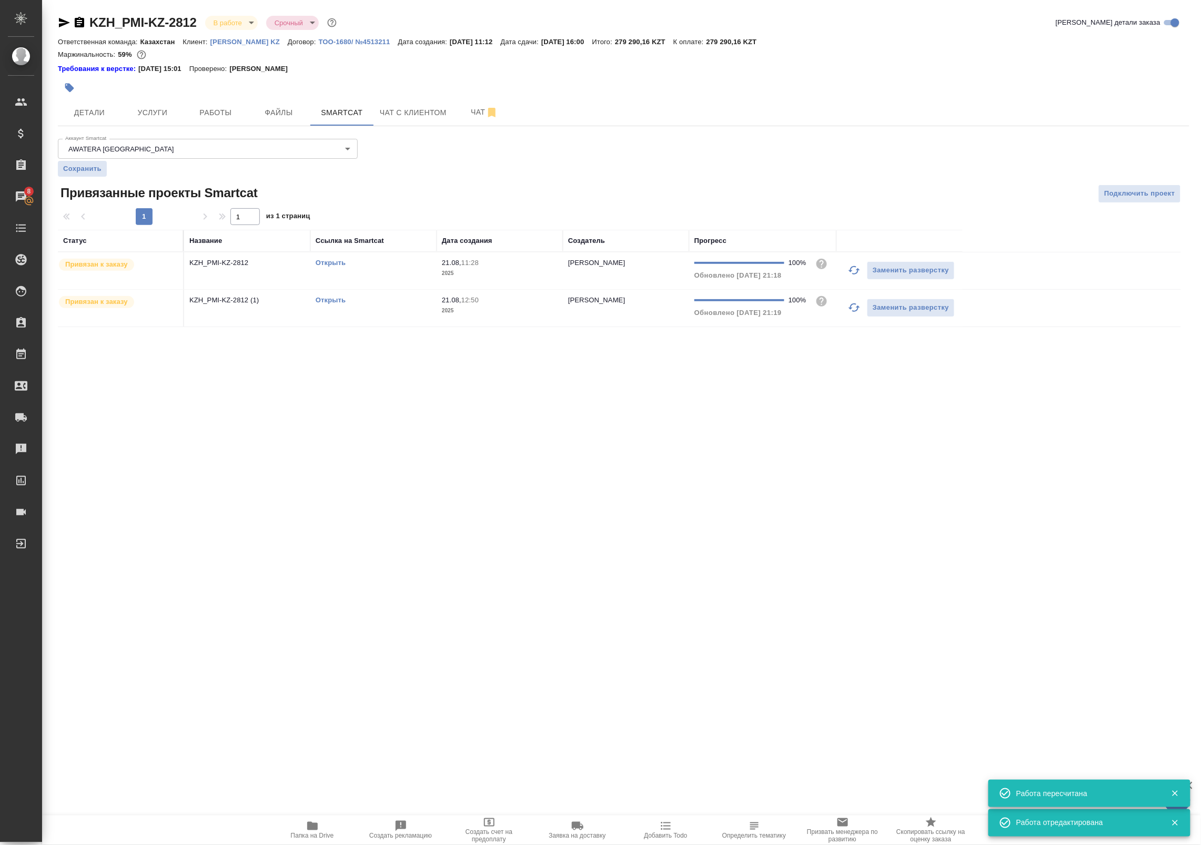
click at [485, 270] on p "2025" at bounding box center [500, 273] width 116 height 11
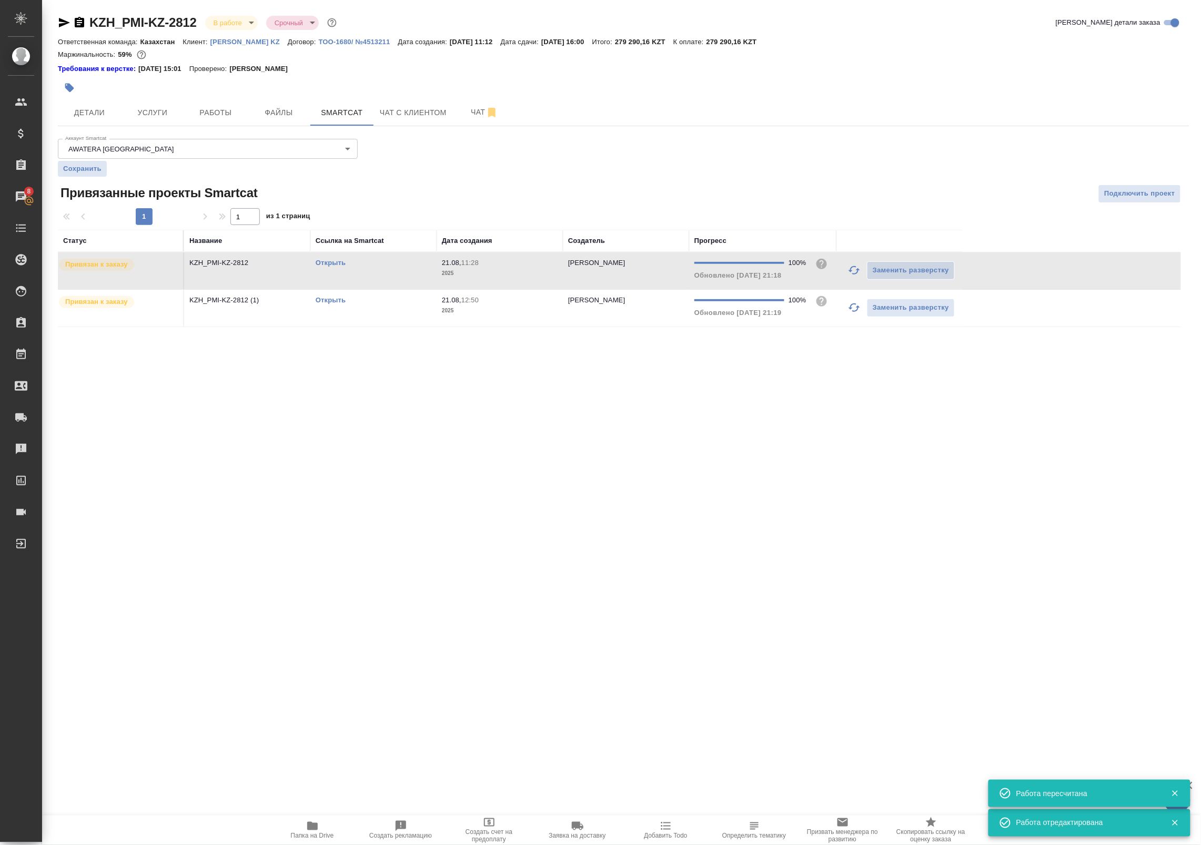
click at [485, 270] on p "2025" at bounding box center [500, 273] width 116 height 11
click at [424, 319] on td "Открыть" at bounding box center [373, 308] width 126 height 37
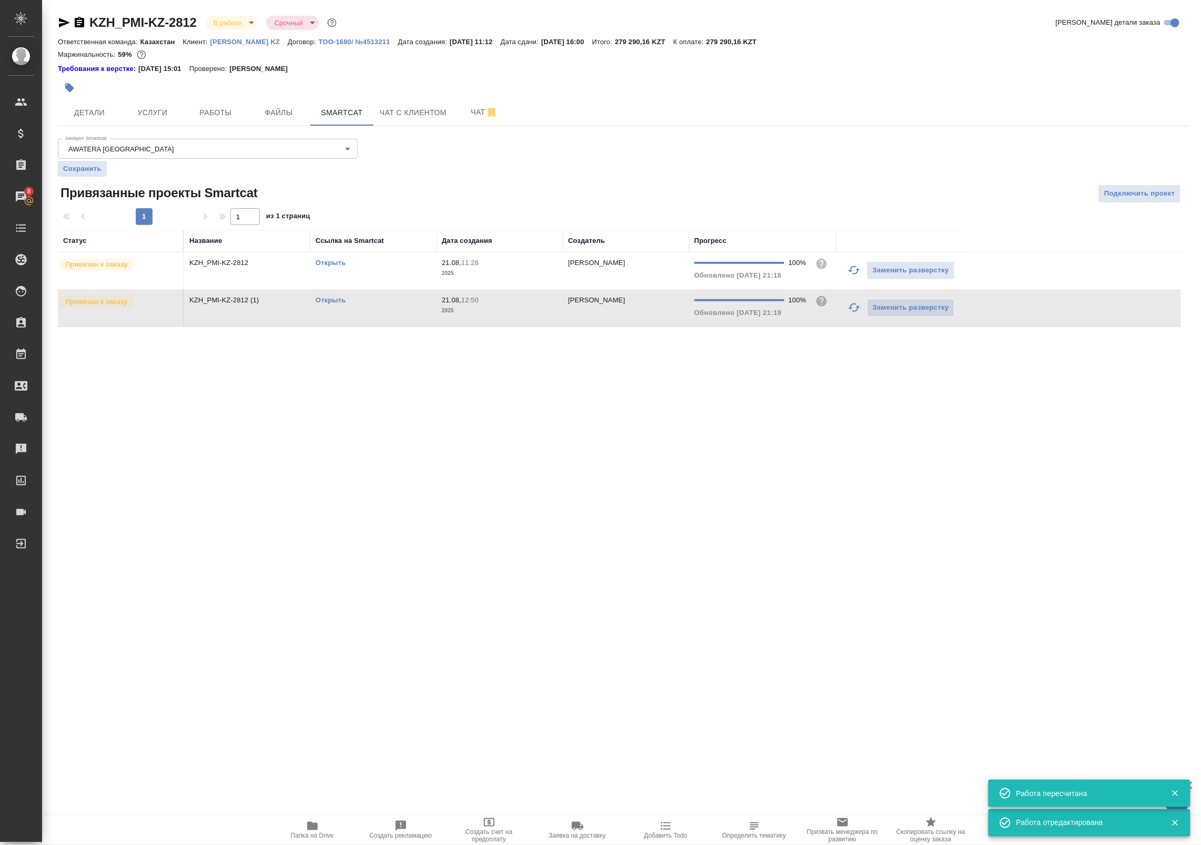
click at [424, 319] on td "Открыть" at bounding box center [373, 308] width 126 height 37
click at [214, 117] on span "Работы" at bounding box center [215, 112] width 50 height 13
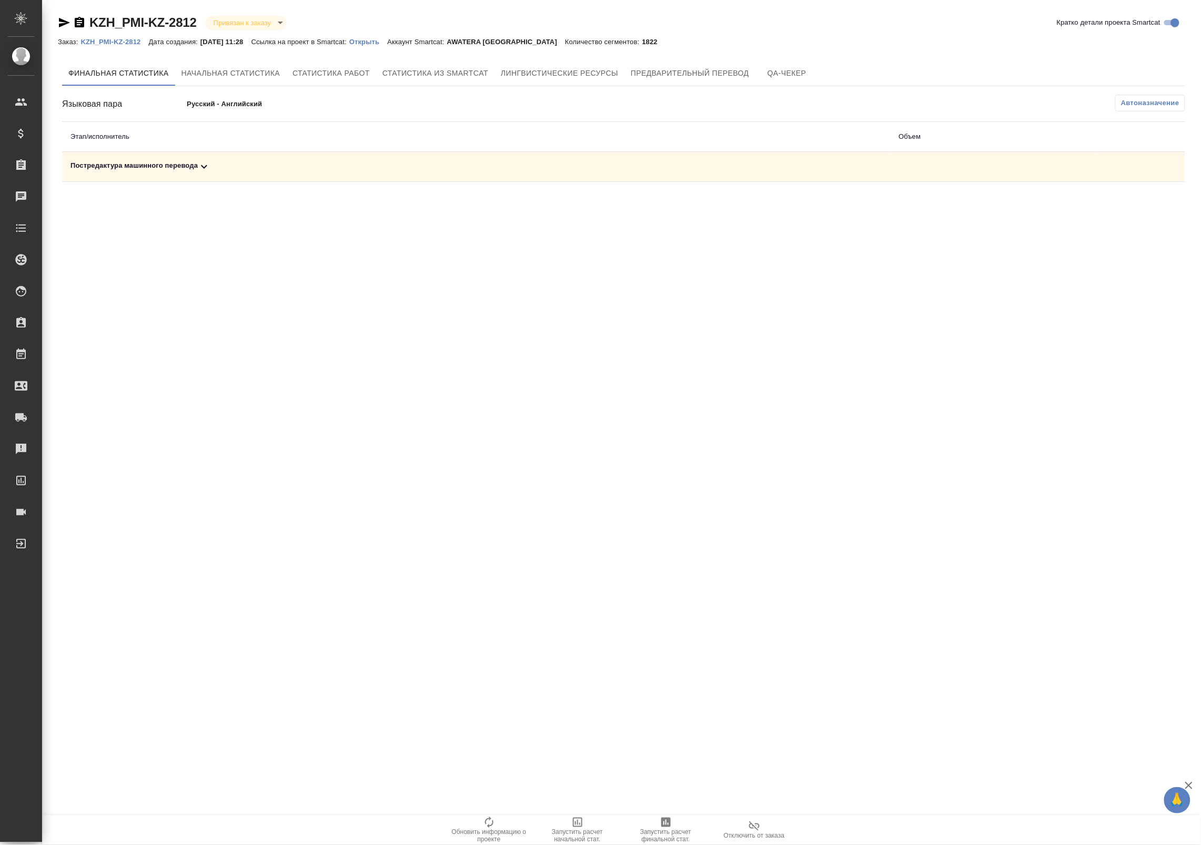
click at [1127, 108] on span "Автоназначение" at bounding box center [1150, 103] width 58 height 11
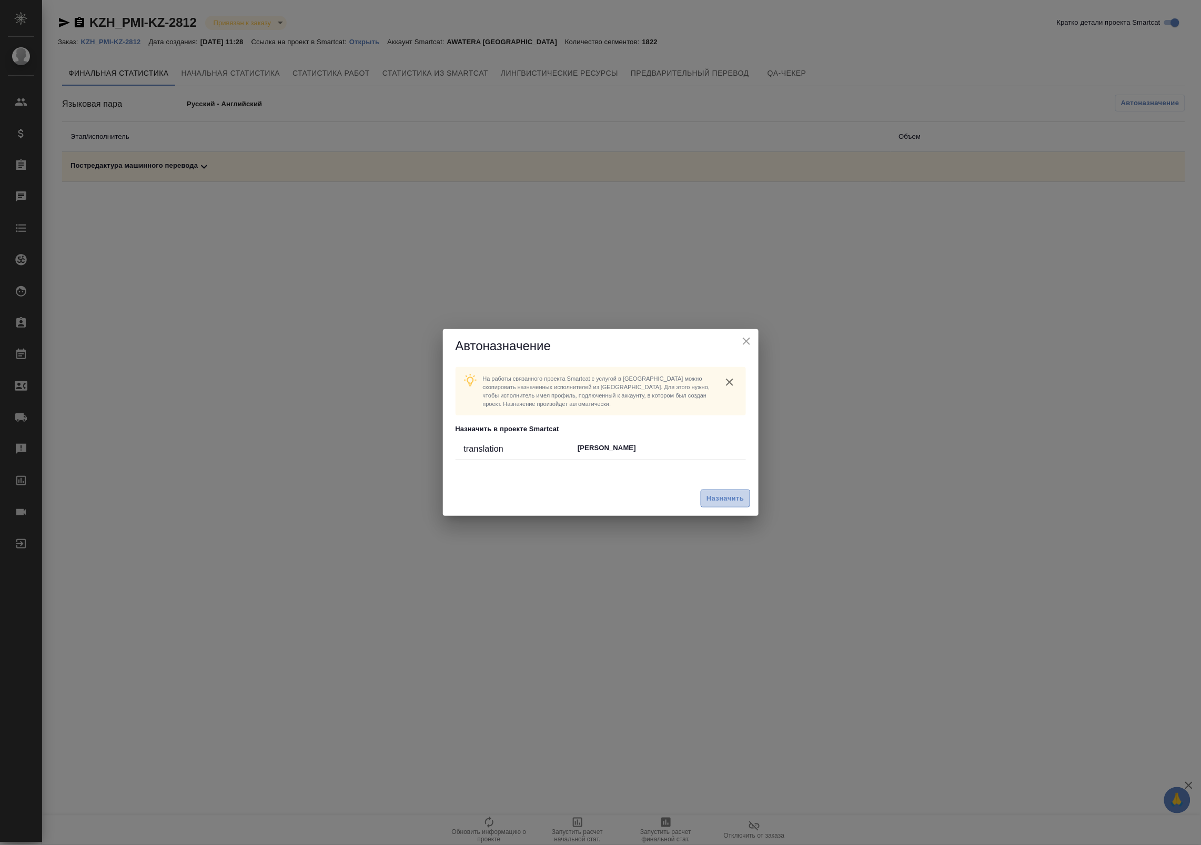
click at [732, 505] on button "Назначить" at bounding box center [725, 499] width 49 height 18
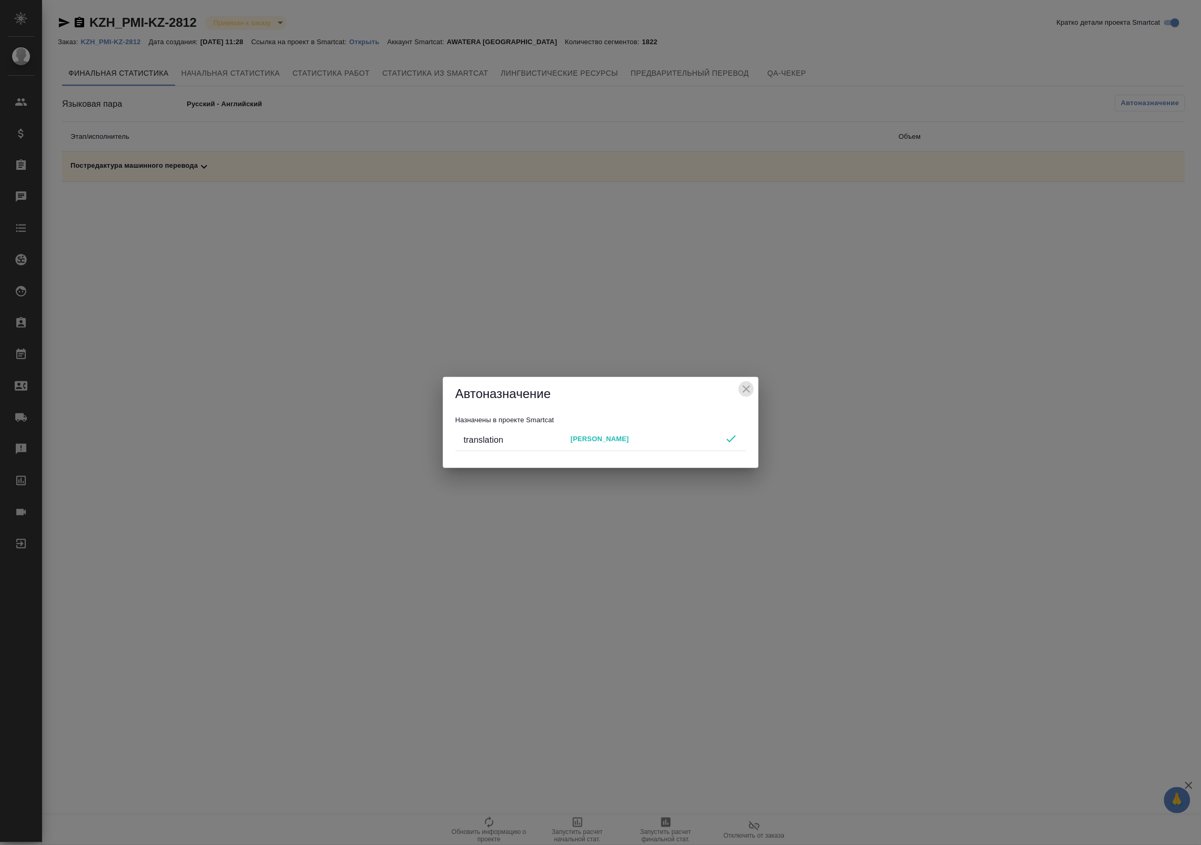
click at [747, 390] on icon "close" at bounding box center [746, 389] width 7 height 7
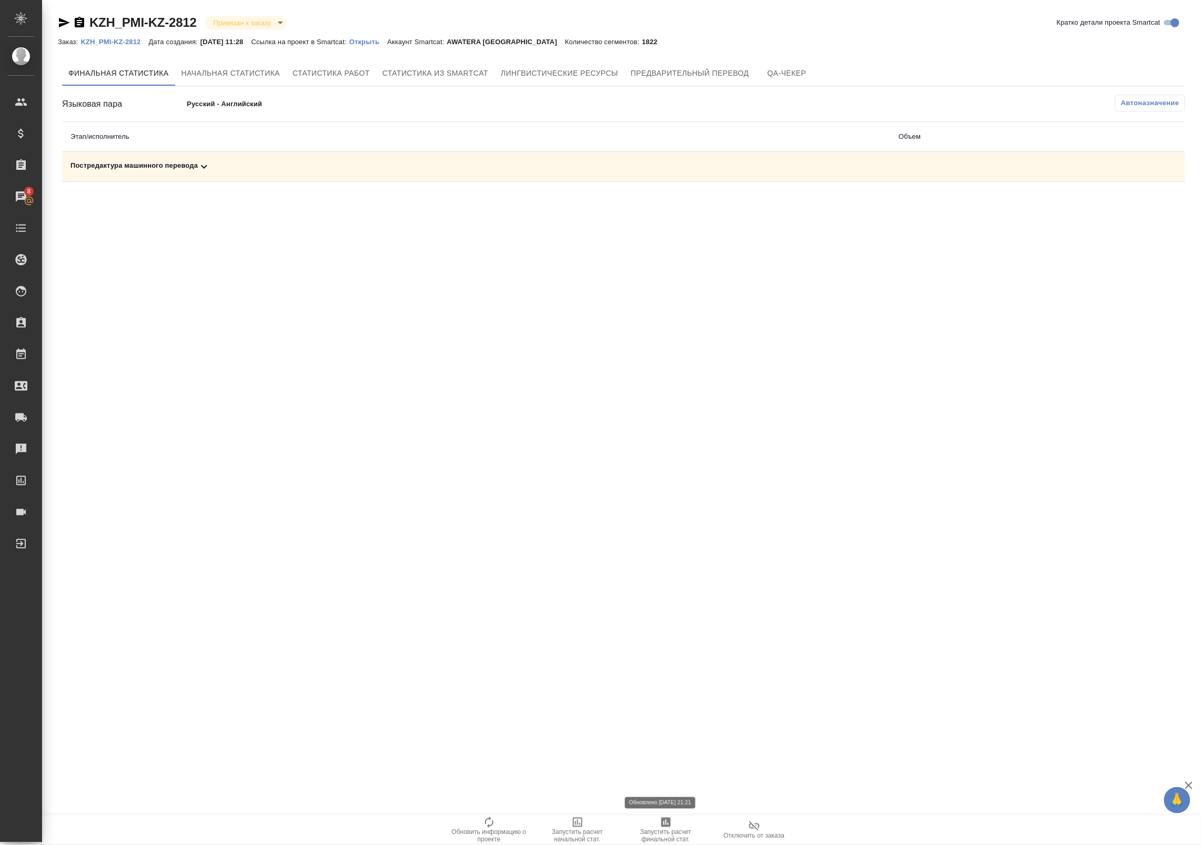
click at [666, 824] on icon "button" at bounding box center [665, 822] width 9 height 9
click at [1168, 100] on span "Автоназначение" at bounding box center [1150, 103] width 58 height 11
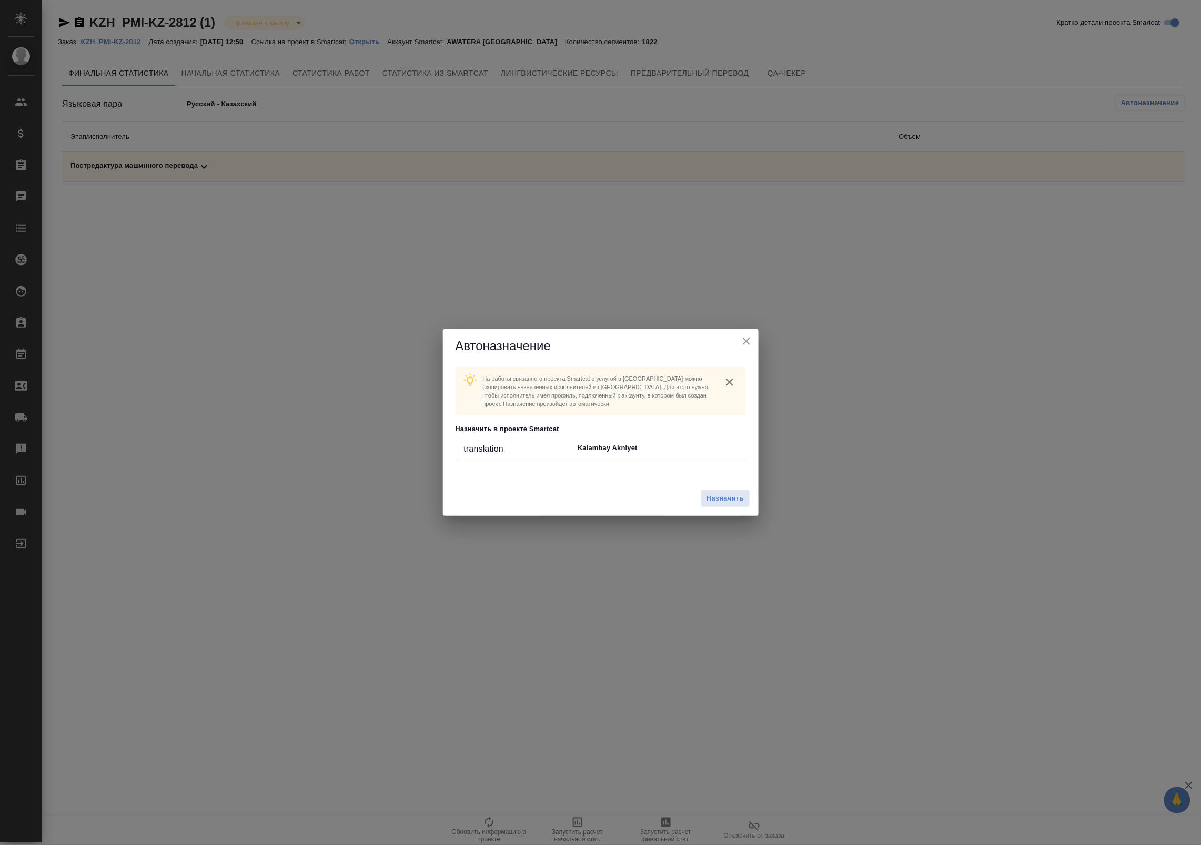
click at [726, 488] on div "Назначить" at bounding box center [601, 498] width 316 height 35
click at [726, 496] on span "Назначить" at bounding box center [724, 499] width 37 height 12
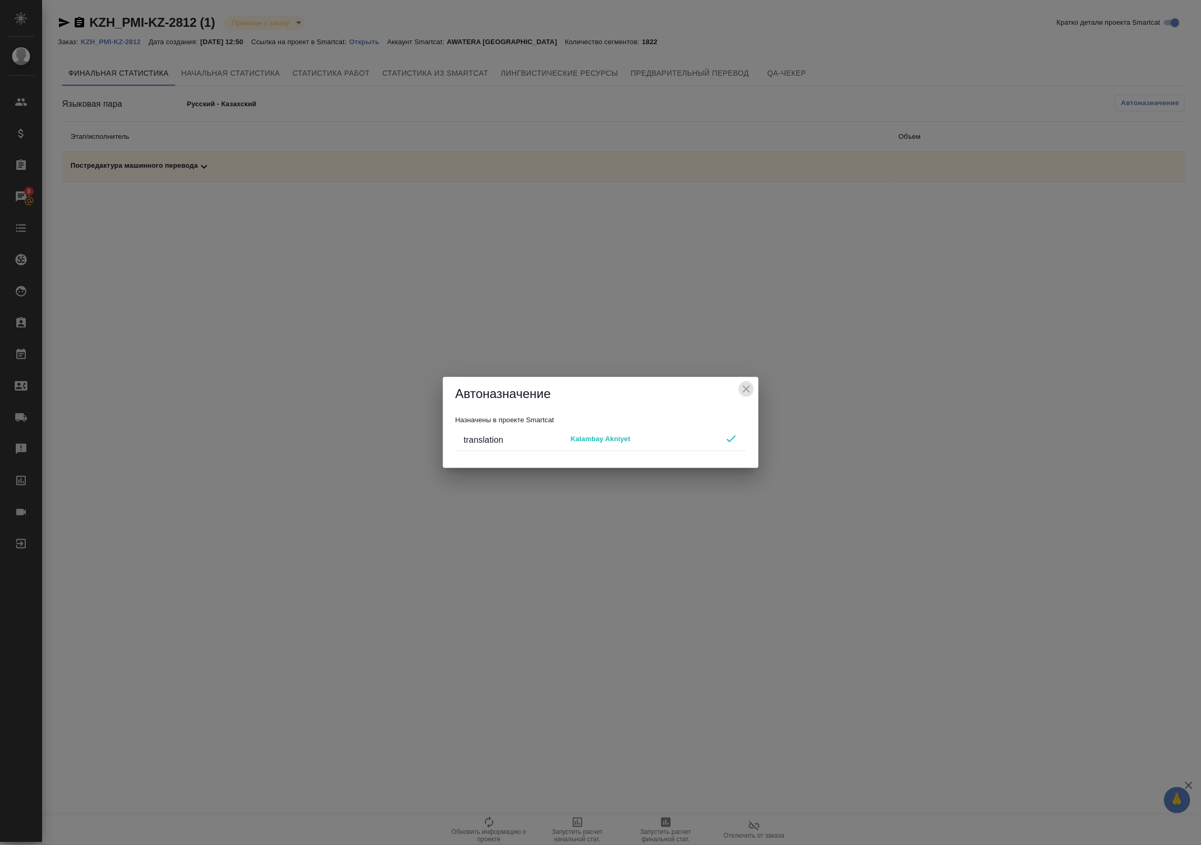
click at [748, 392] on icon "close" at bounding box center [746, 389] width 13 height 13
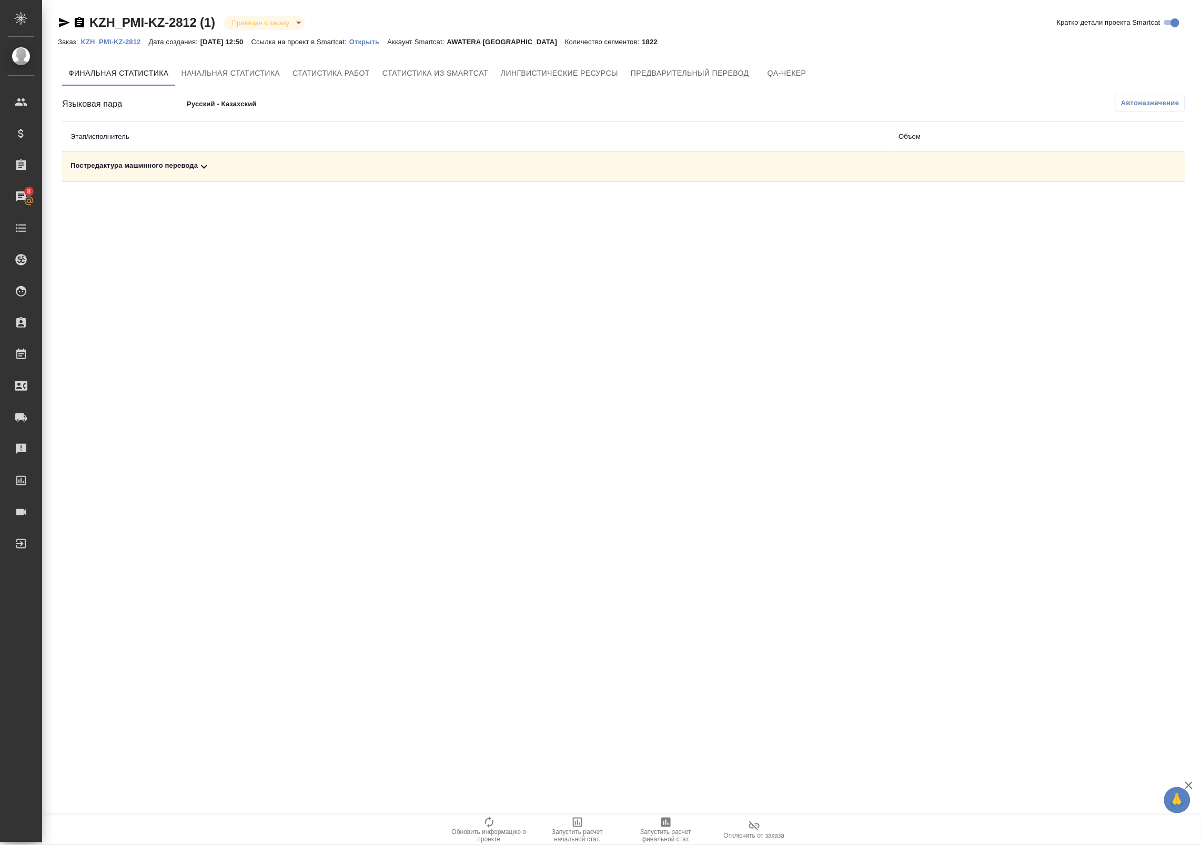
click at [670, 829] on span "Запустить расчет финальной стат." at bounding box center [666, 836] width 76 height 15
click at [1148, 109] on button "Автоназначение" at bounding box center [1150, 103] width 70 height 17
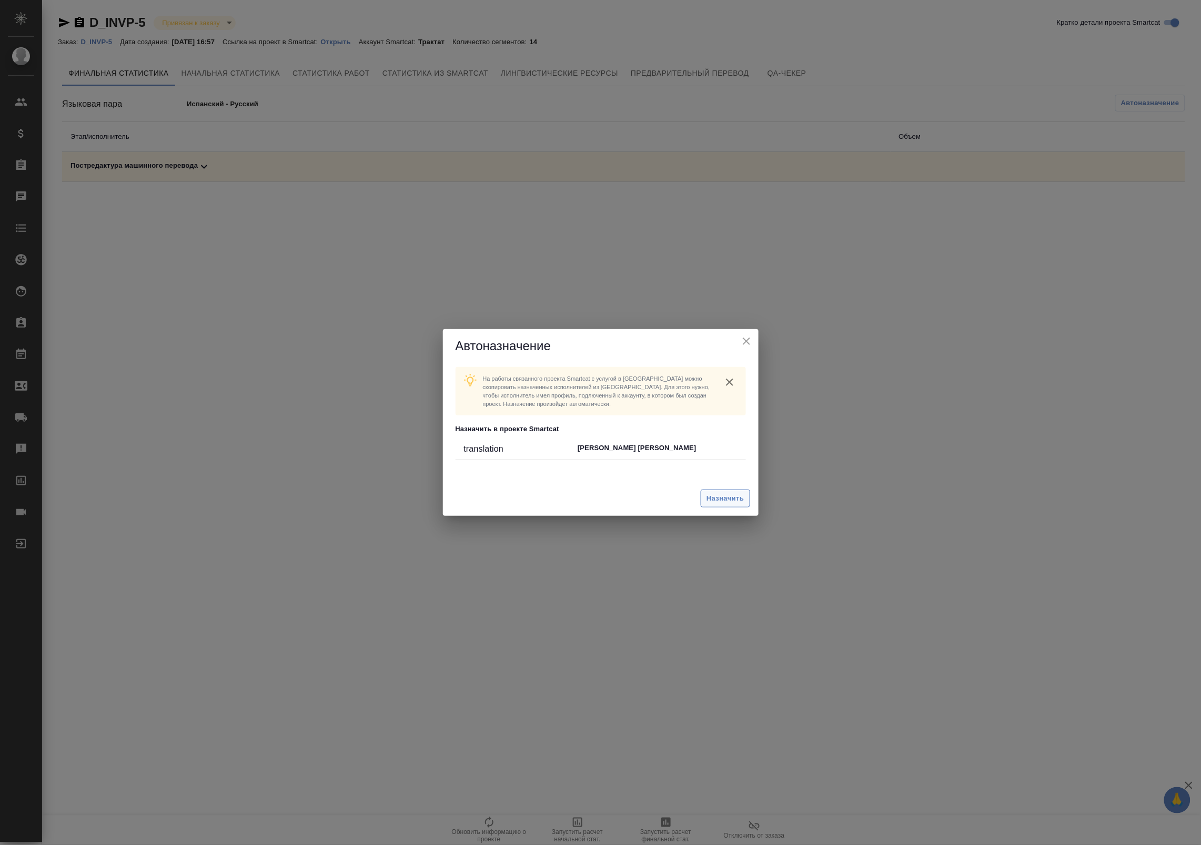
click at [718, 498] on span "Назначить" at bounding box center [724, 499] width 37 height 12
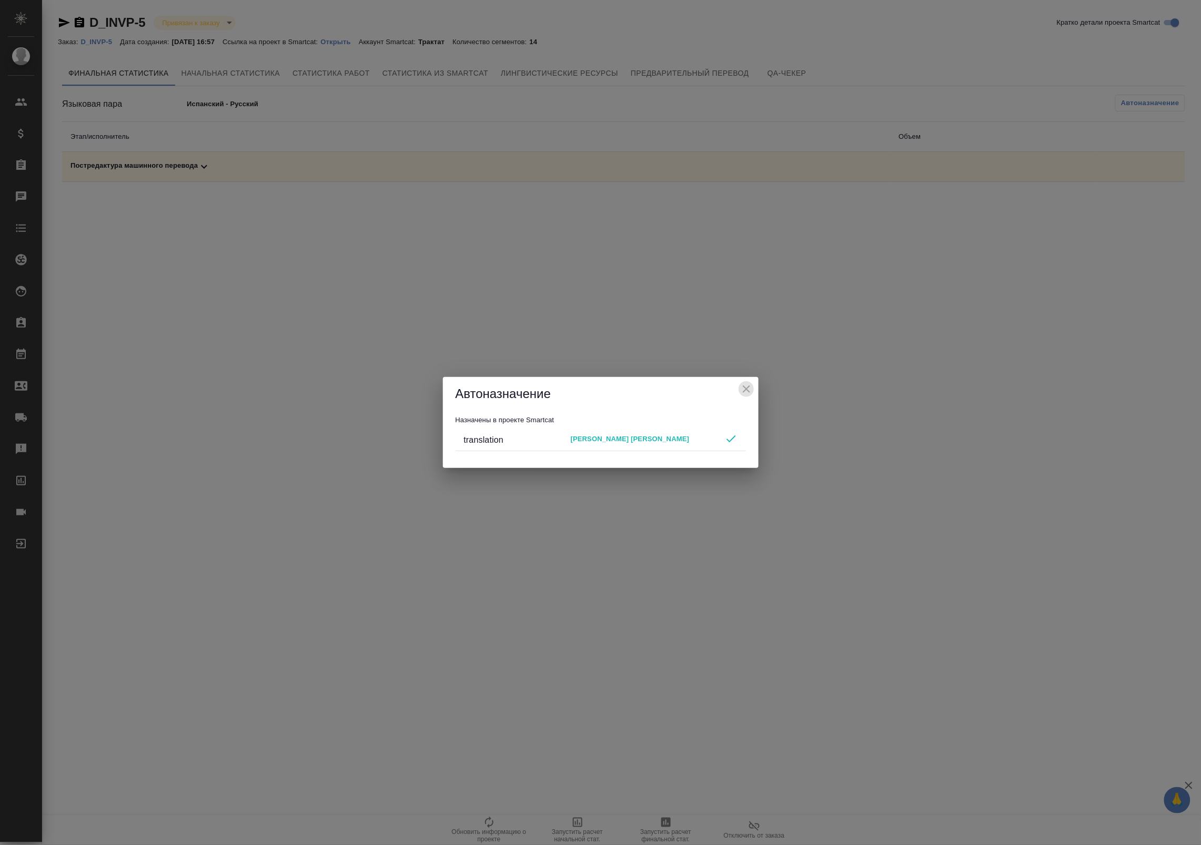
click at [745, 384] on icon "close" at bounding box center [746, 389] width 13 height 13
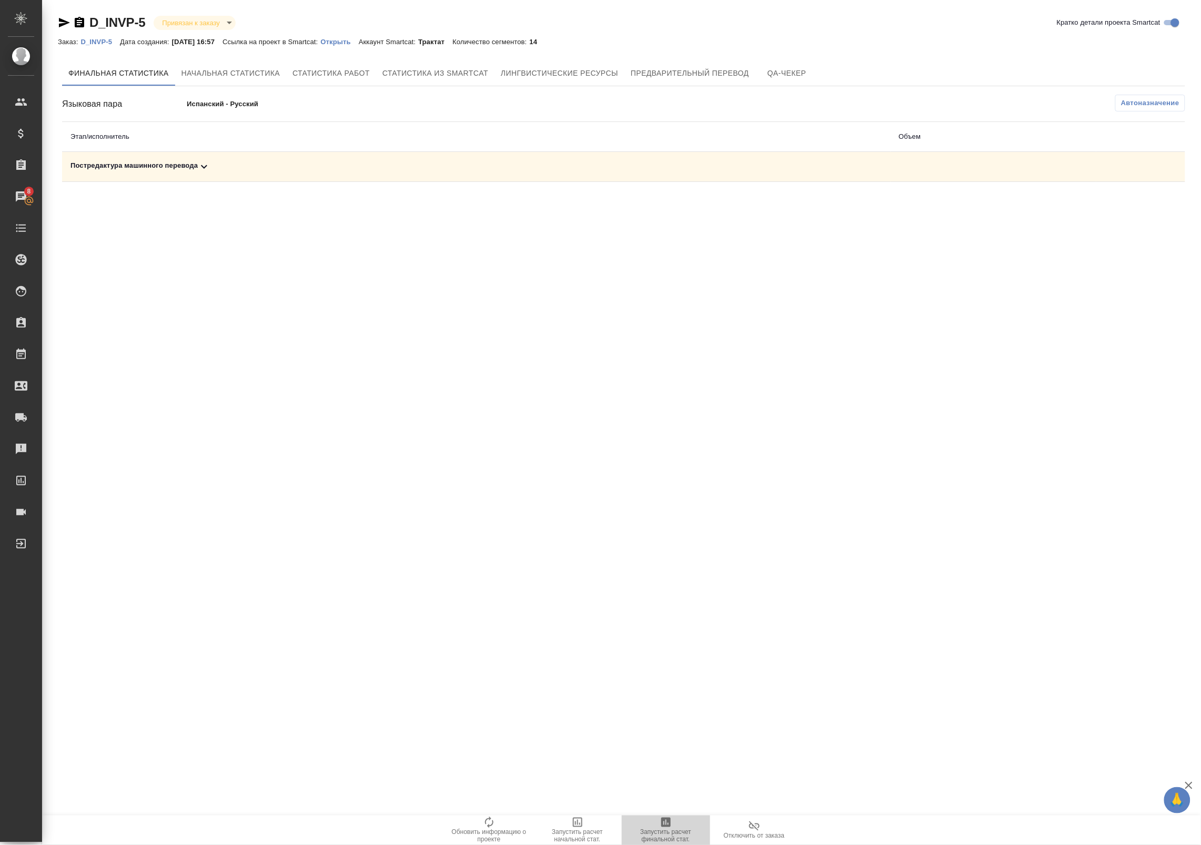
click at [654, 829] on span "Запустить расчет финальной стат." at bounding box center [666, 836] width 76 height 15
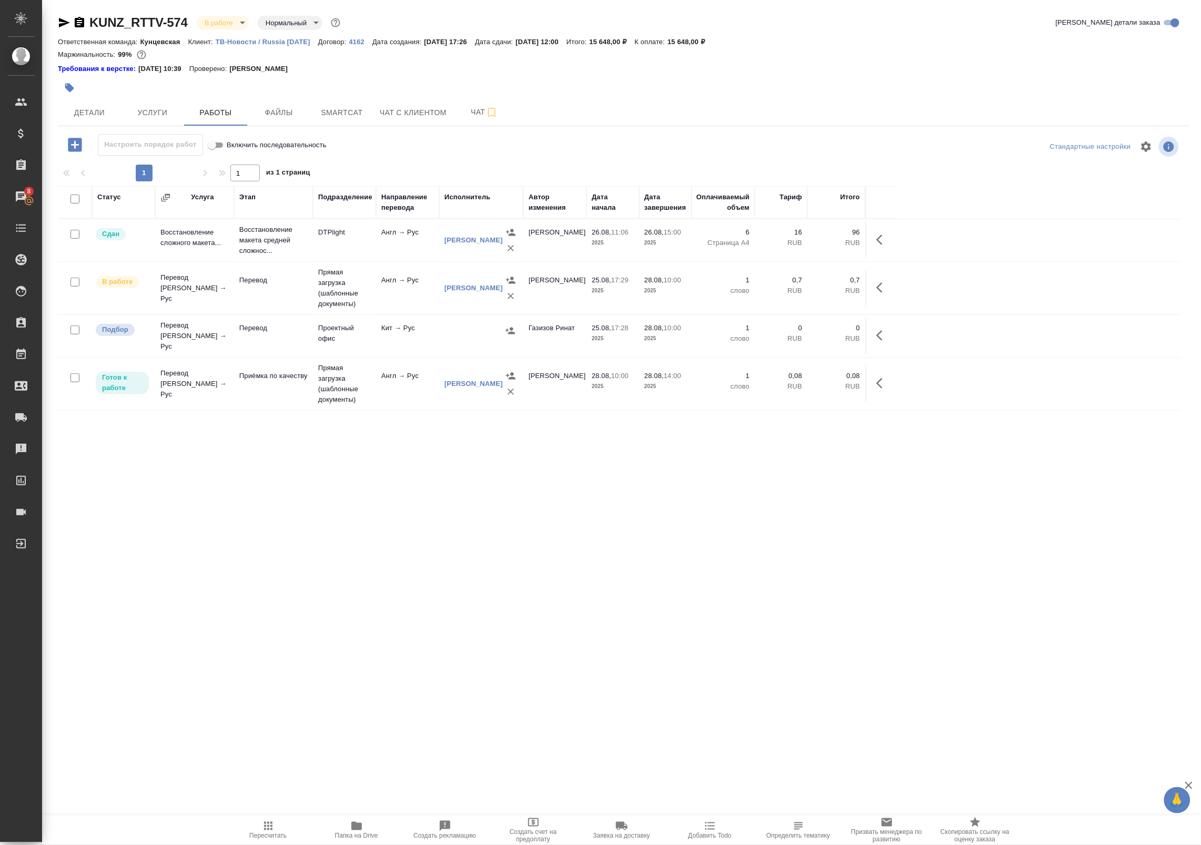
click at [361, 827] on icon "button" at bounding box center [356, 826] width 11 height 8
click at [361, 826] on icon "button" at bounding box center [356, 826] width 11 height 8
click at [351, 822] on icon "button" at bounding box center [356, 826] width 13 height 13
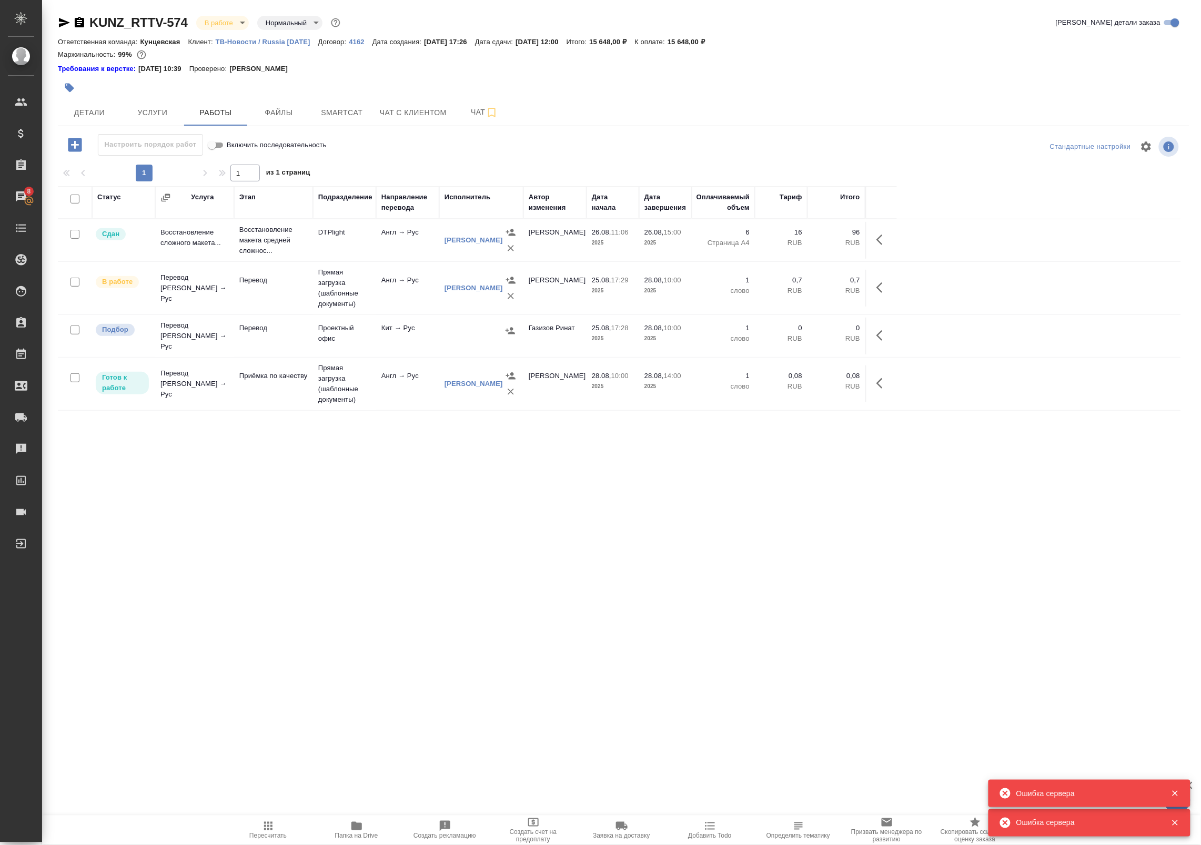
click at [340, 829] on span "Папка на Drive" at bounding box center [357, 830] width 76 height 20
